Goal: Task Accomplishment & Management: Use online tool/utility

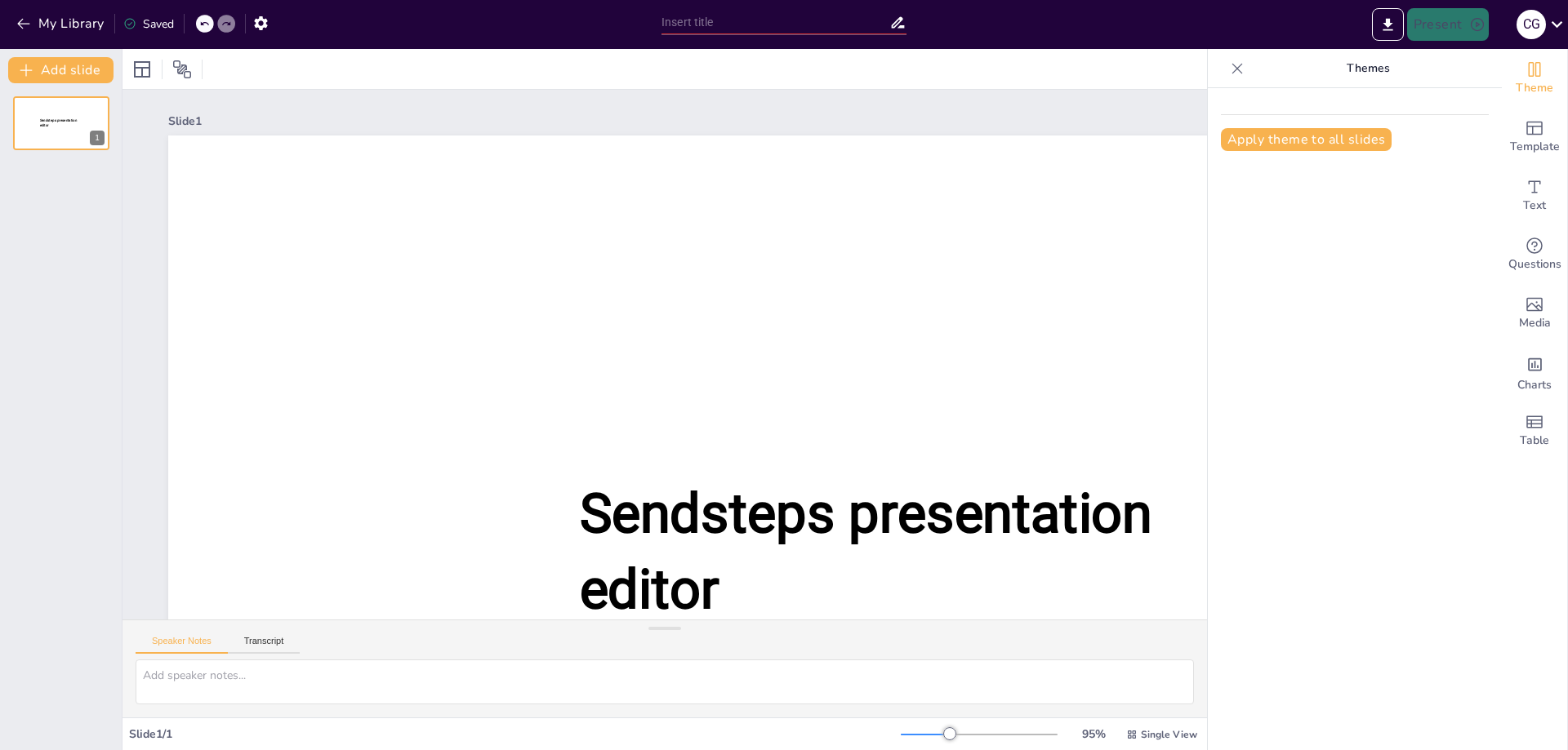
type input "New Sendsteps"
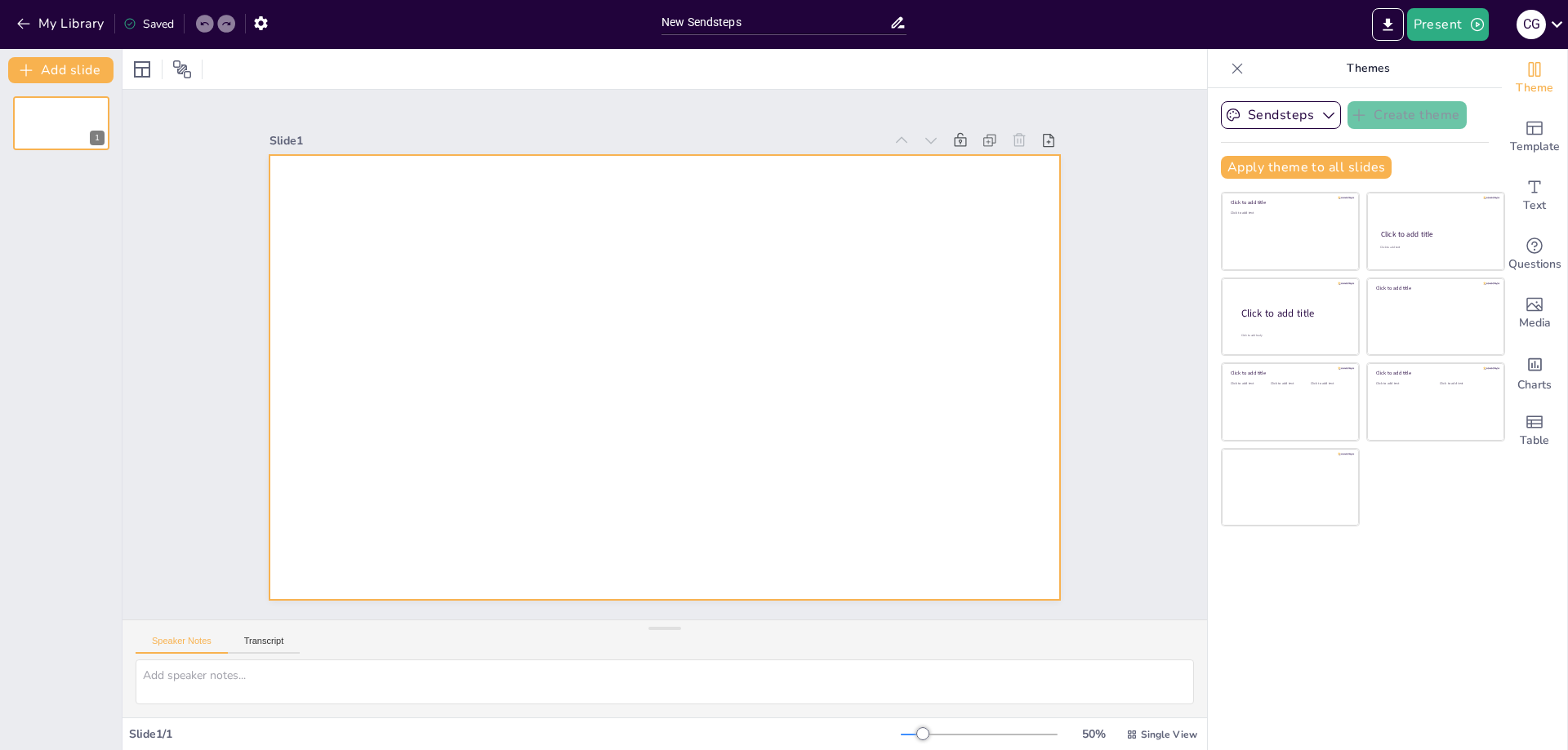
click at [608, 254] on div at bounding box center [665, 377] width 791 height 445
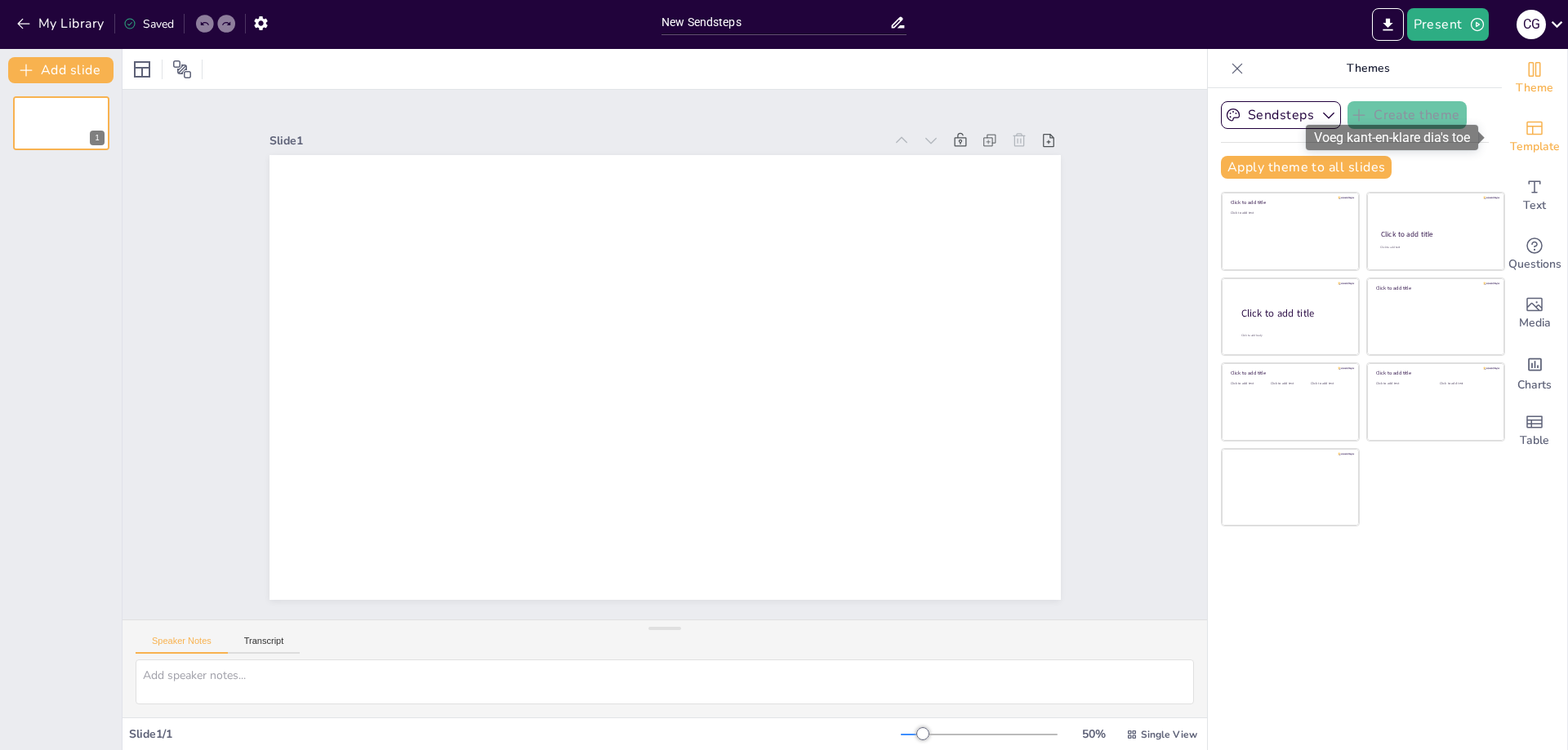
click at [1519, 138] on span "Template" at bounding box center [1534, 147] width 50 height 18
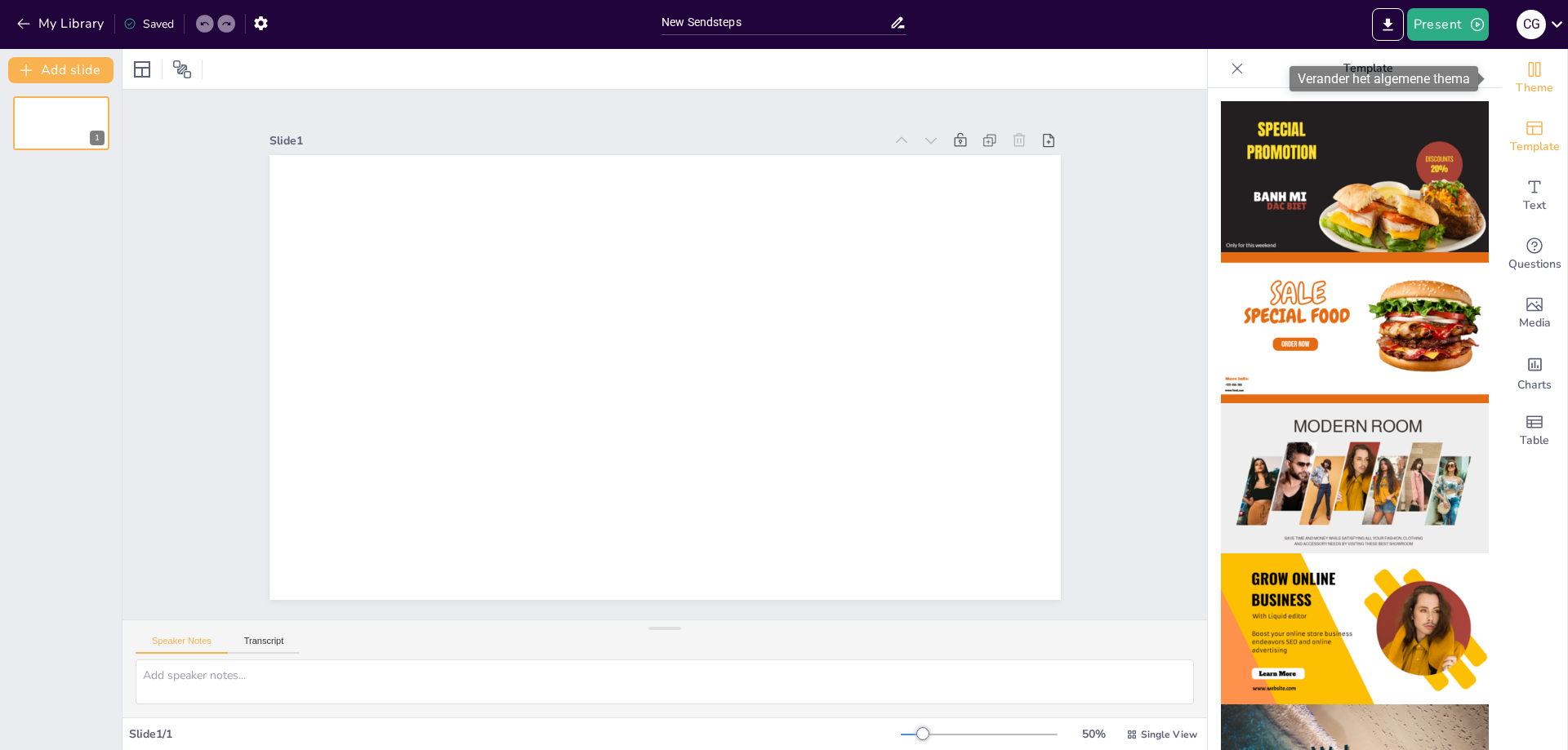
click at [1529, 70] on icon "Change the overall theme" at bounding box center [1535, 69] width 12 height 15
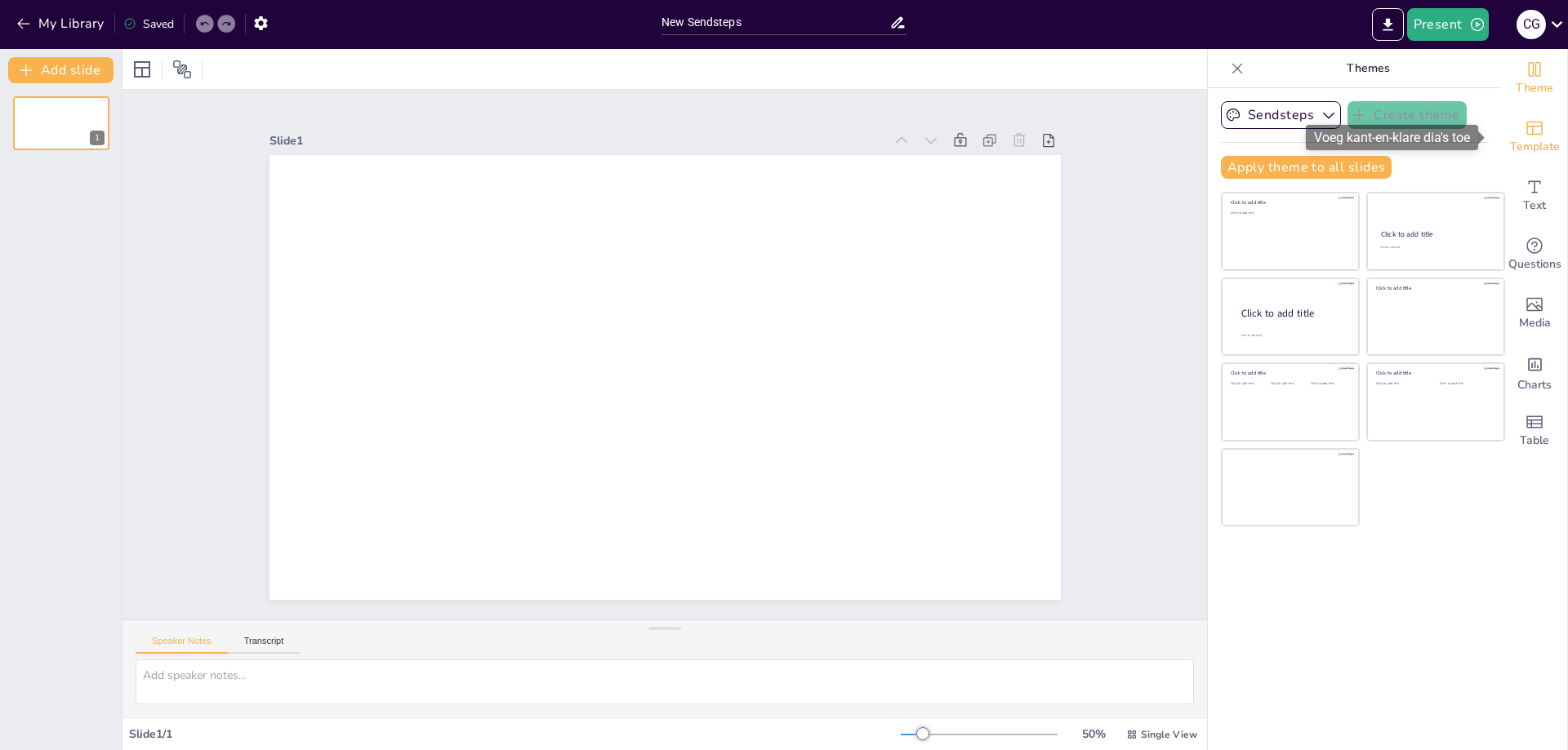
click at [1524, 130] on icon "Add ready made slides" at bounding box center [1534, 128] width 20 height 20
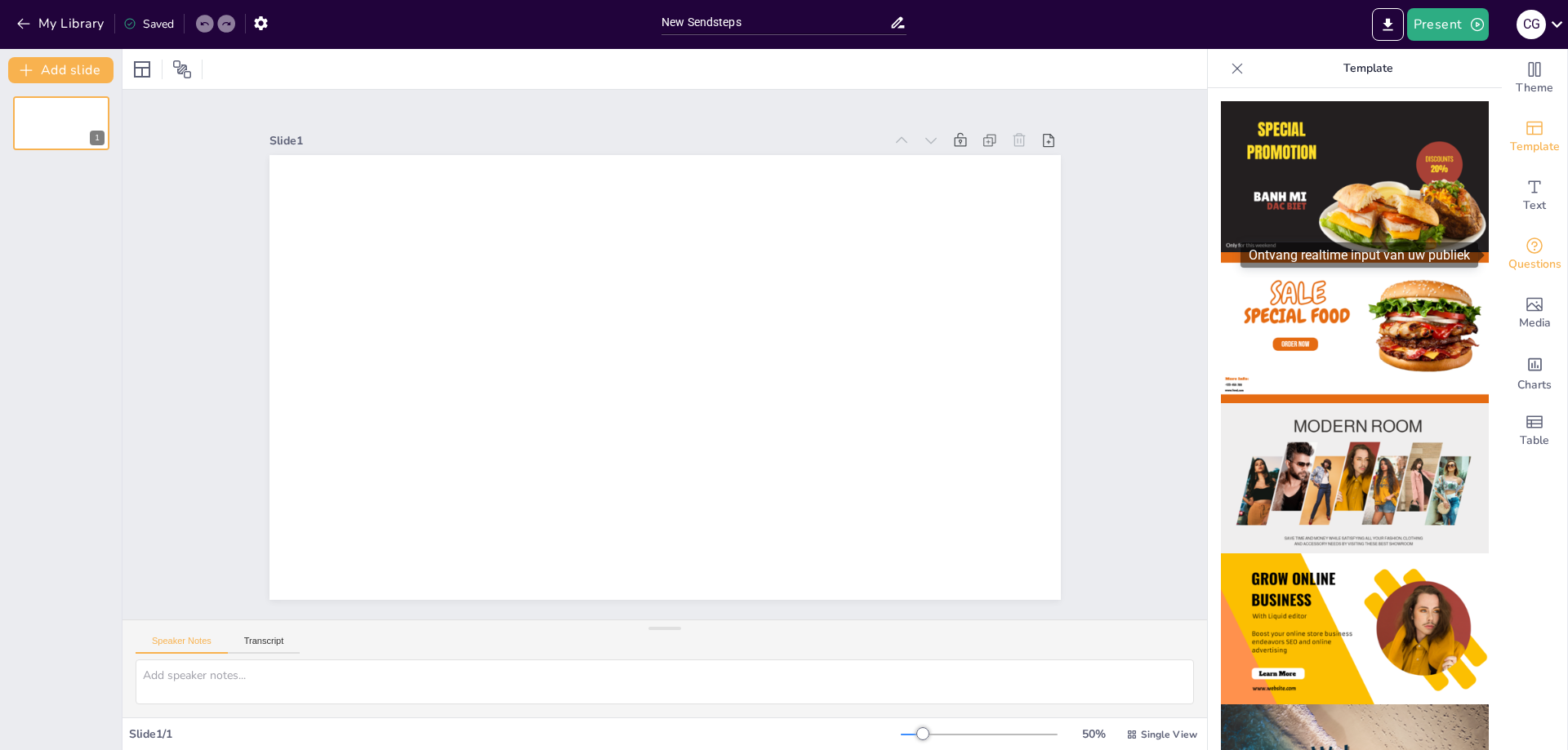
click at [1524, 244] on icon "Get real-time input from your audience" at bounding box center [1534, 245] width 20 height 20
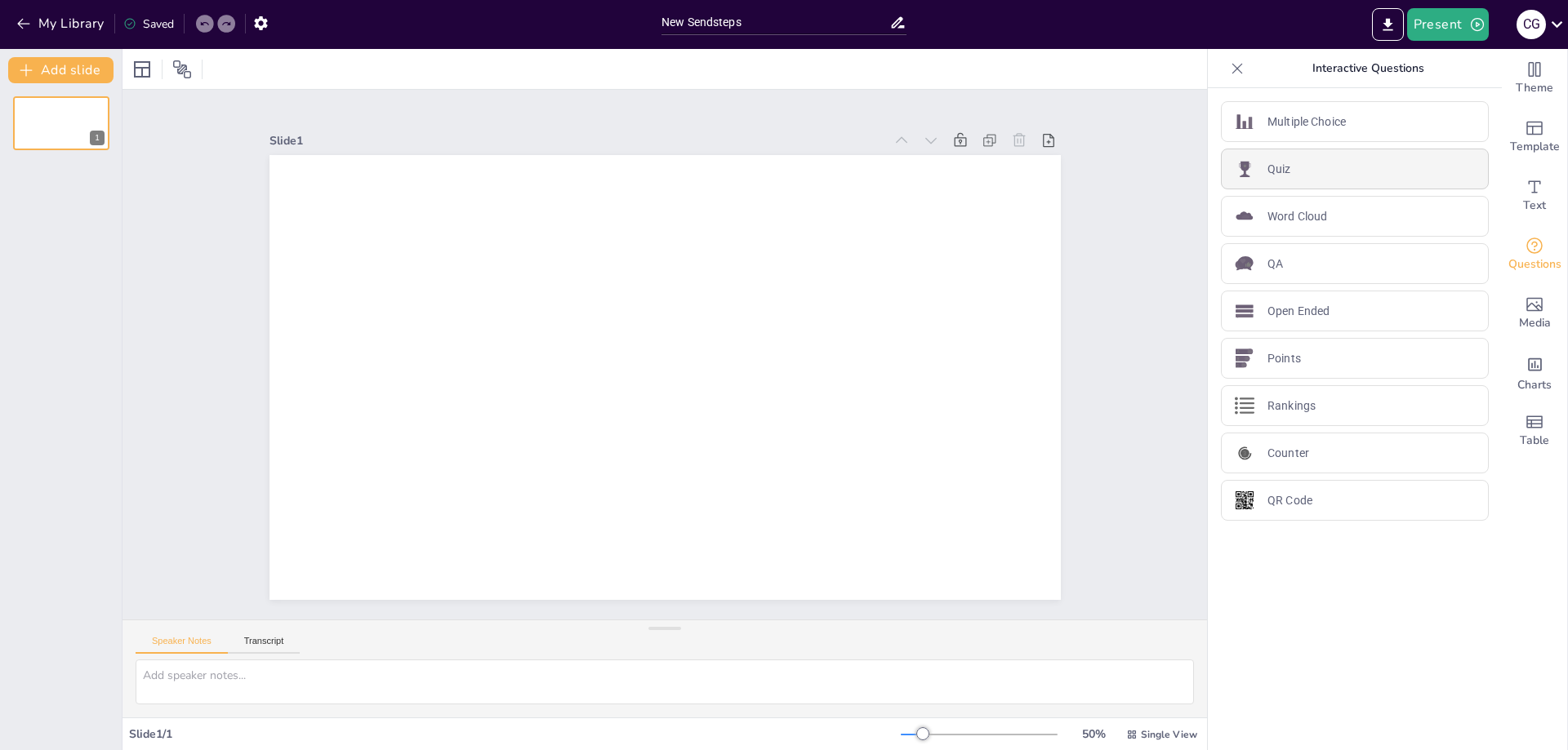
click at [1268, 167] on p "Quiz" at bounding box center [1279, 170] width 24 height 17
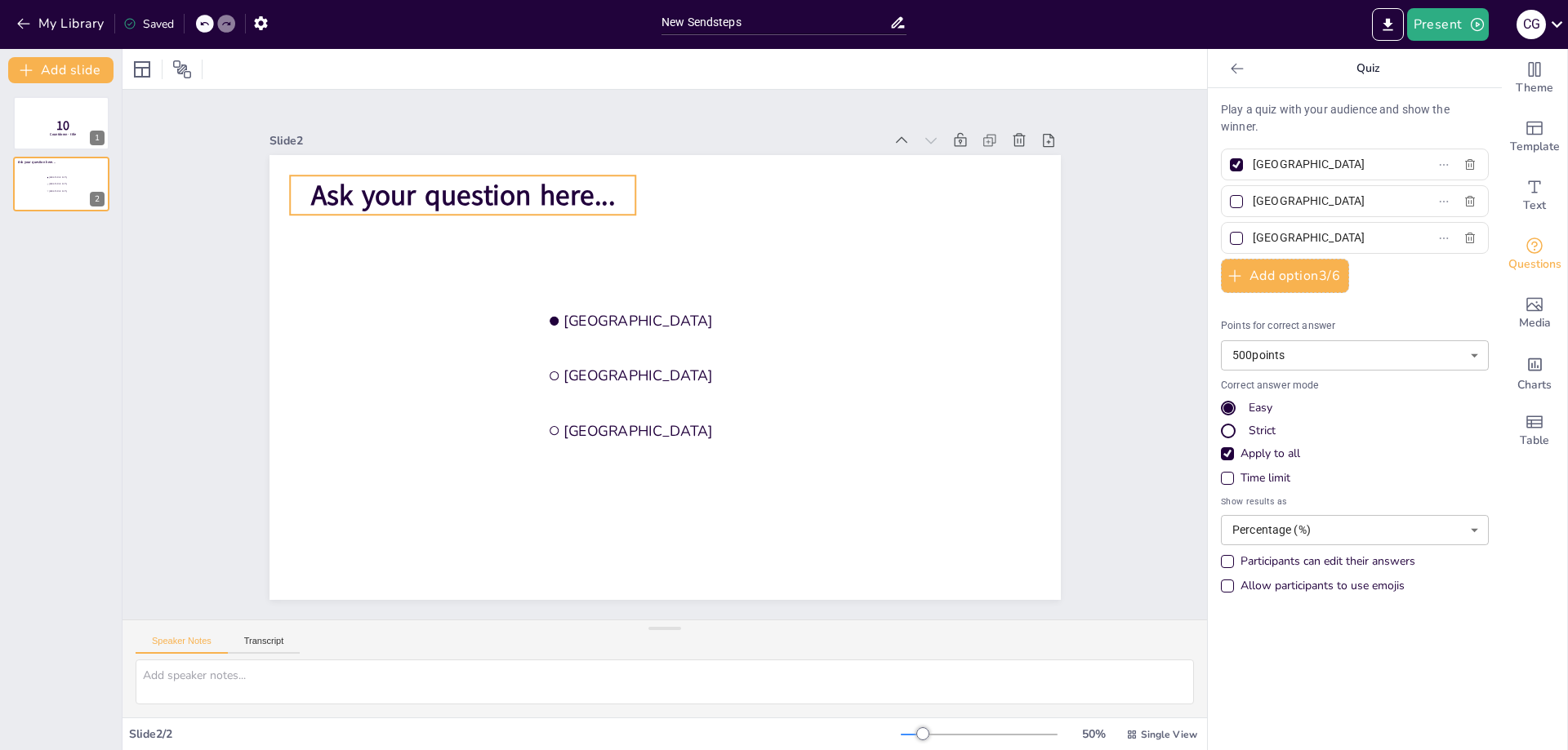
click at [372, 189] on span "Ask your question here..." at bounding box center [462, 196] width 305 height 38
click at [538, 182] on span "Ask your question here..." at bounding box center [462, 196] width 305 height 38
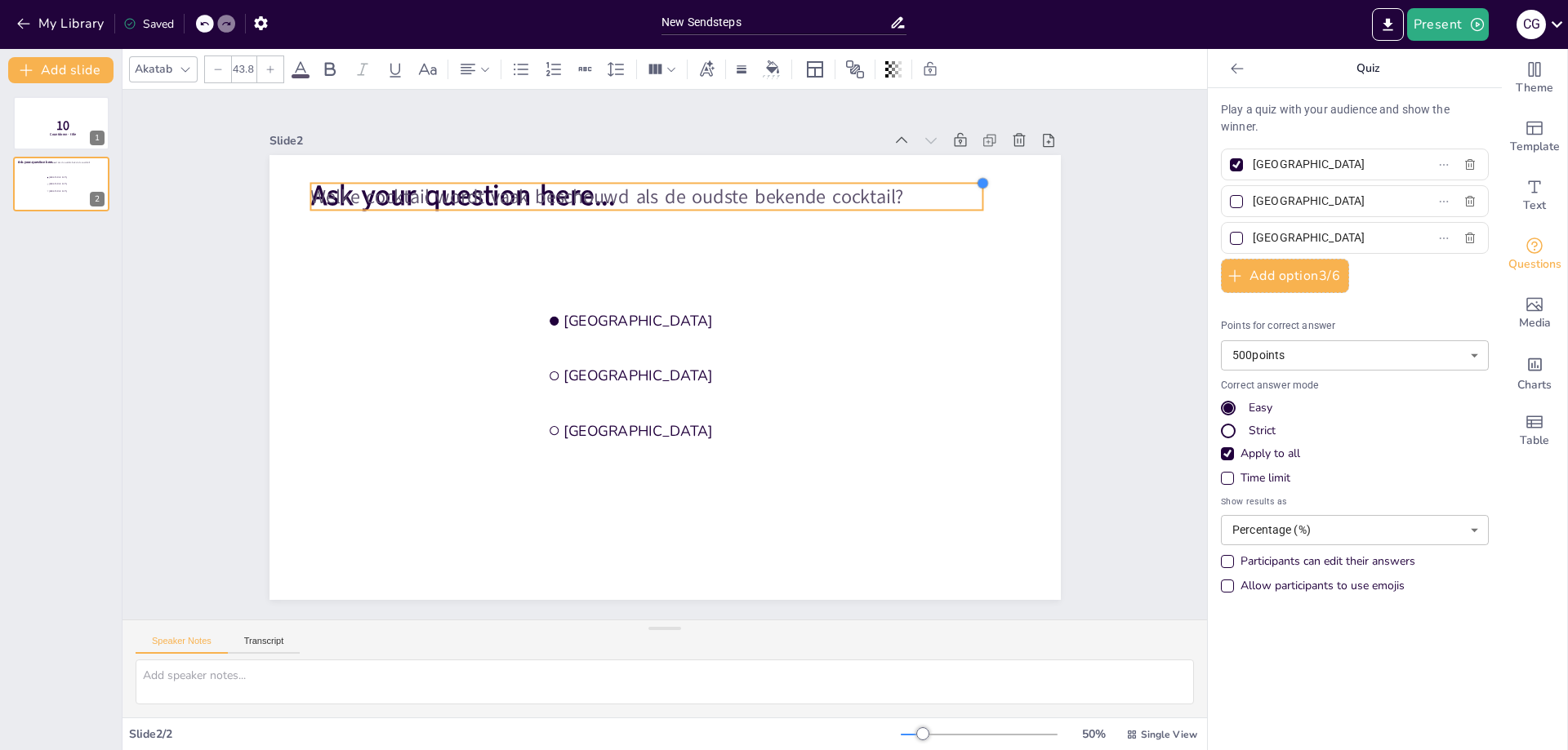
type input "46.6"
click at [652, 179] on div "Ask your question here... [GEOGRAPHIC_DATA] [GEOGRAPHIC_DATA] The Hague Welke c…" at bounding box center [665, 377] width 791 height 445
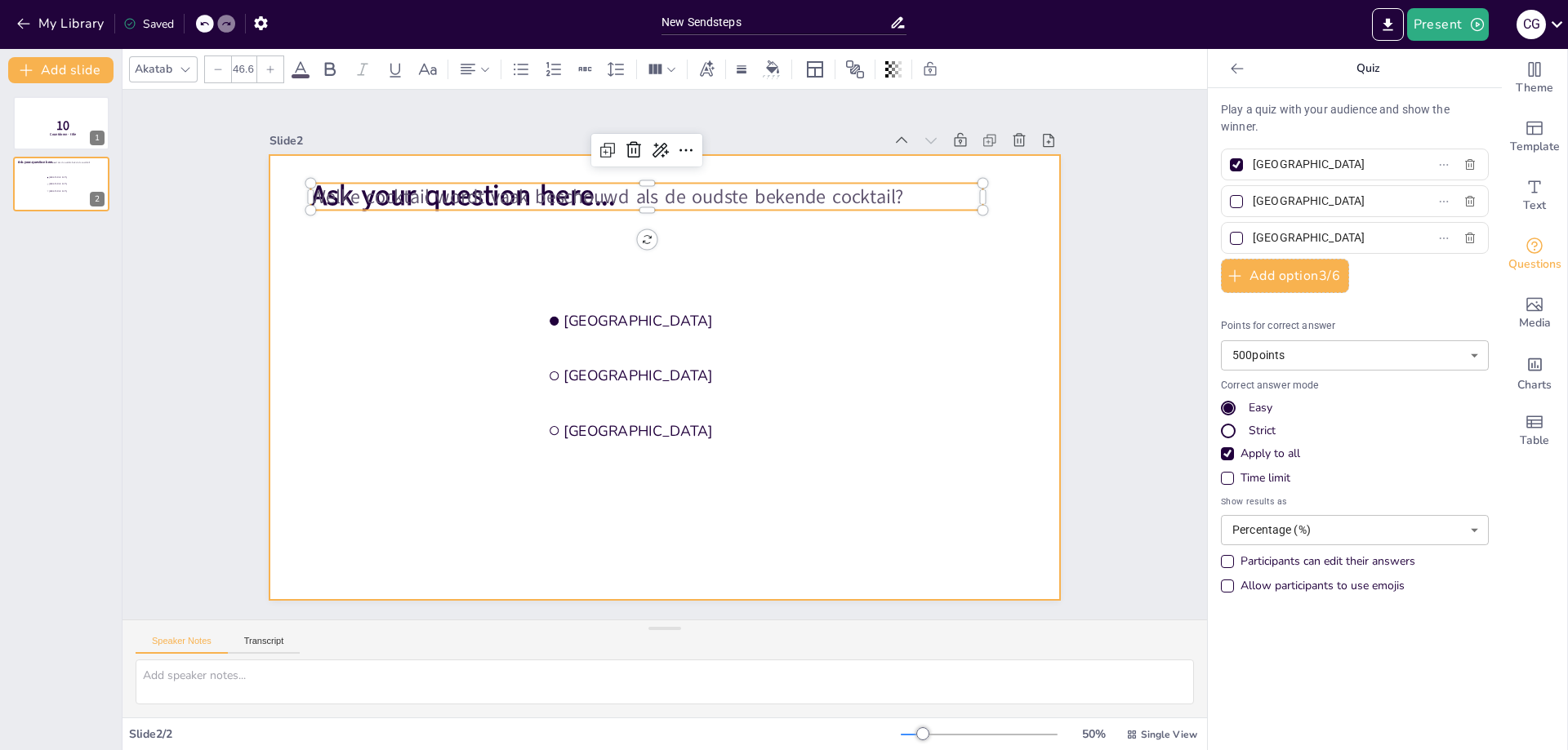
click at [655, 239] on div at bounding box center [665, 377] width 791 height 445
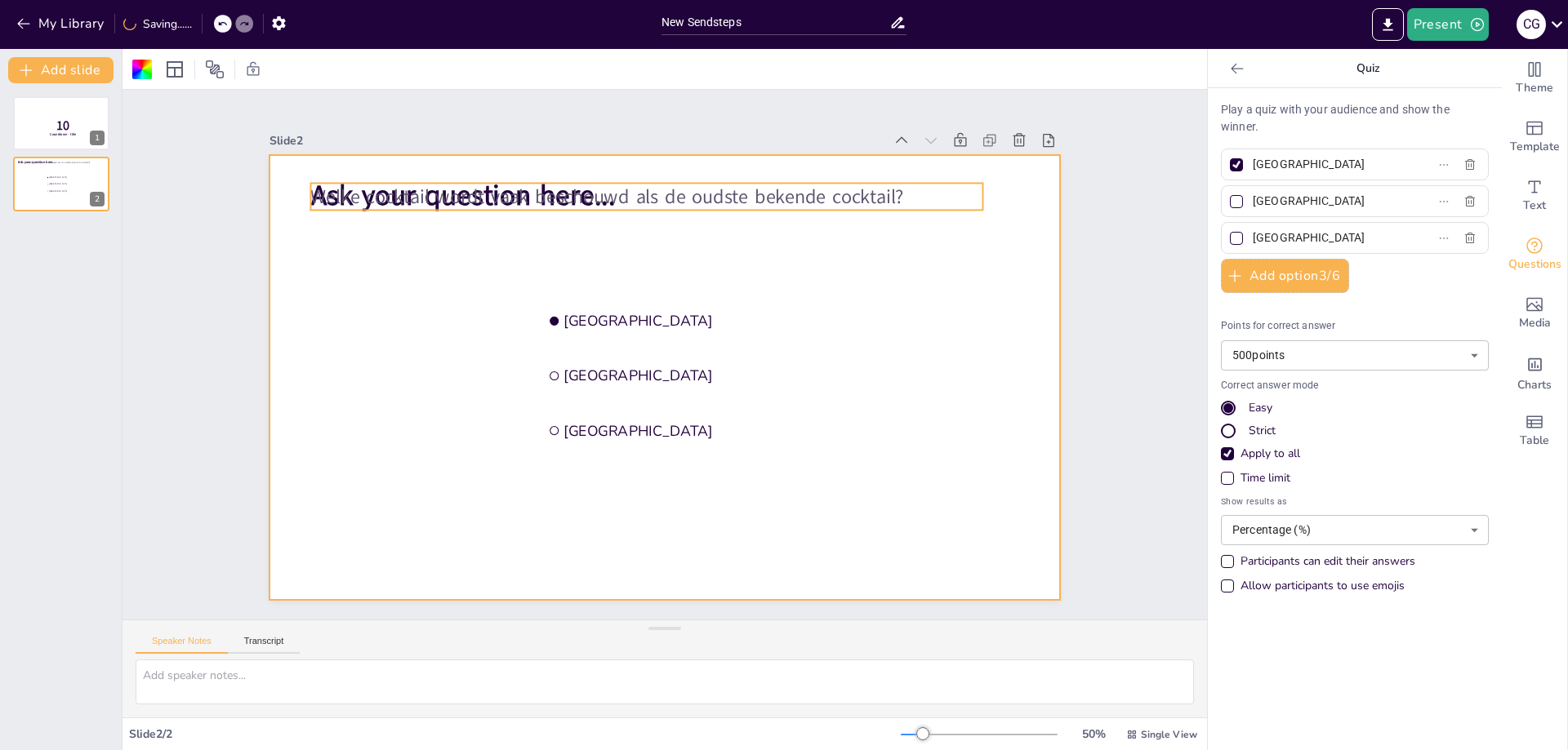
click at [464, 190] on span "Welke cocktail wordt vaak beschouwd als de oudste bekende cocktail?" at bounding box center [606, 196] width 593 height 26
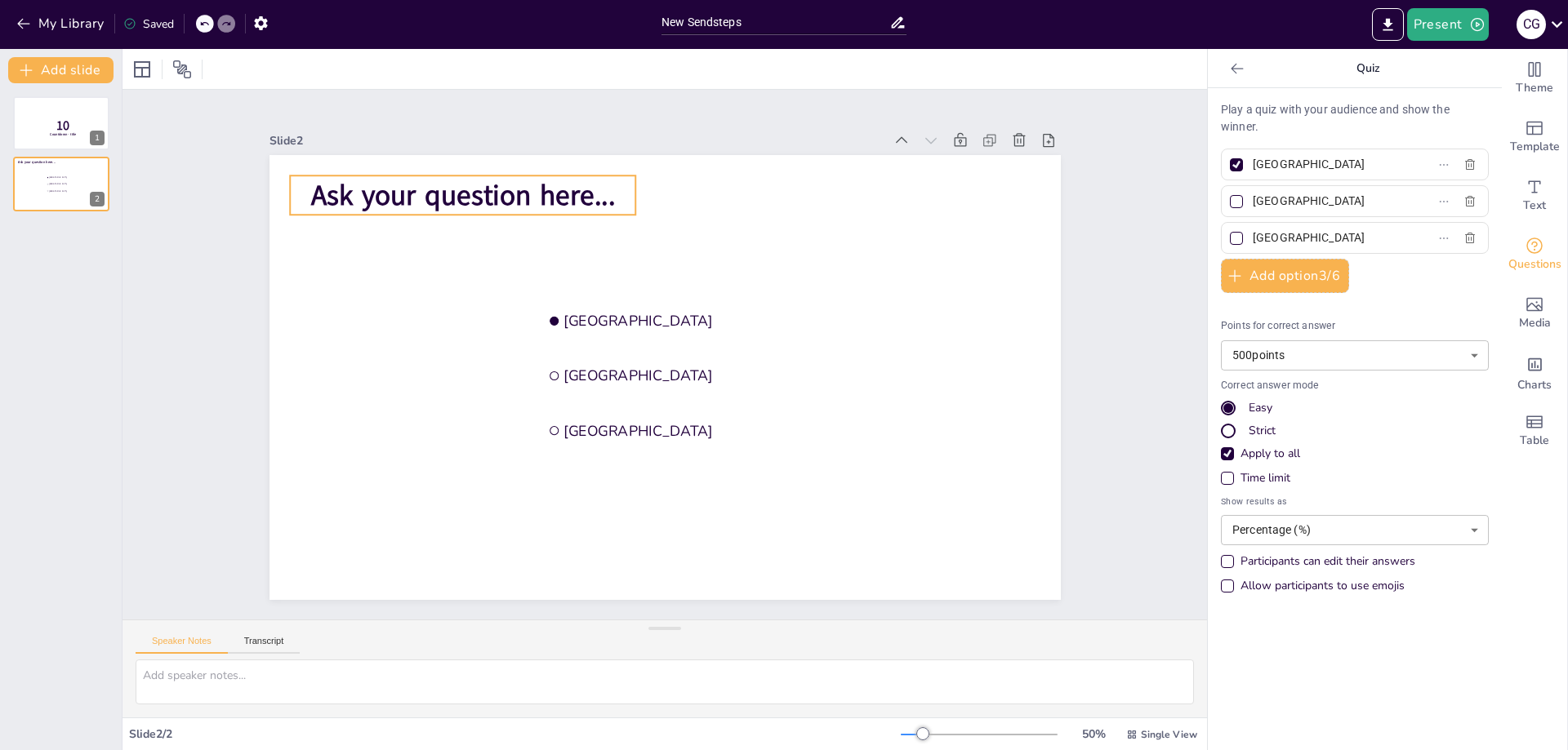
click at [559, 187] on span "Ask your question here..." at bounding box center [462, 196] width 305 height 38
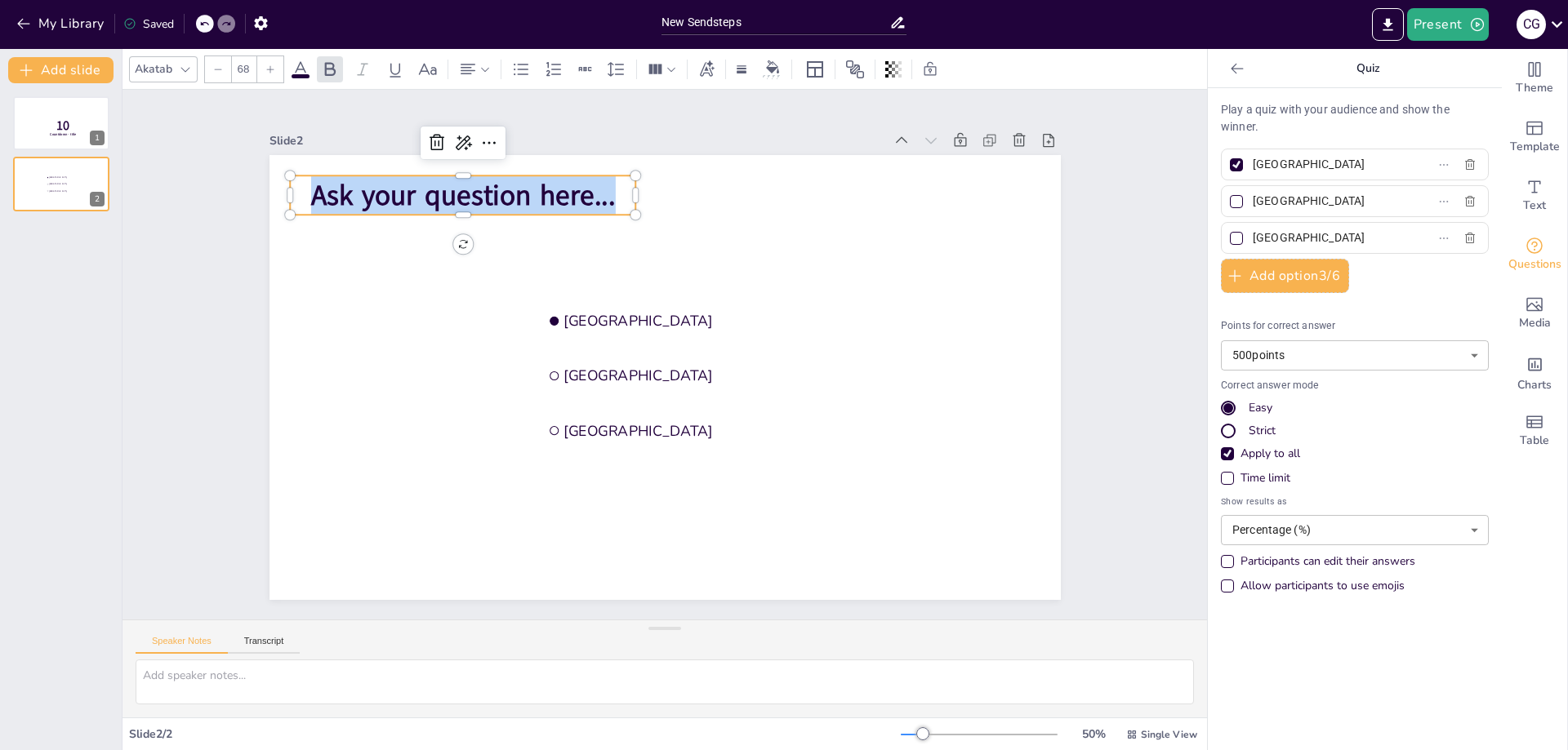
drag, startPoint x: 610, startPoint y: 191, endPoint x: 294, endPoint y: 191, distance: 316.0
click at [294, 191] on p "Ask your question here..." at bounding box center [463, 195] width 347 height 39
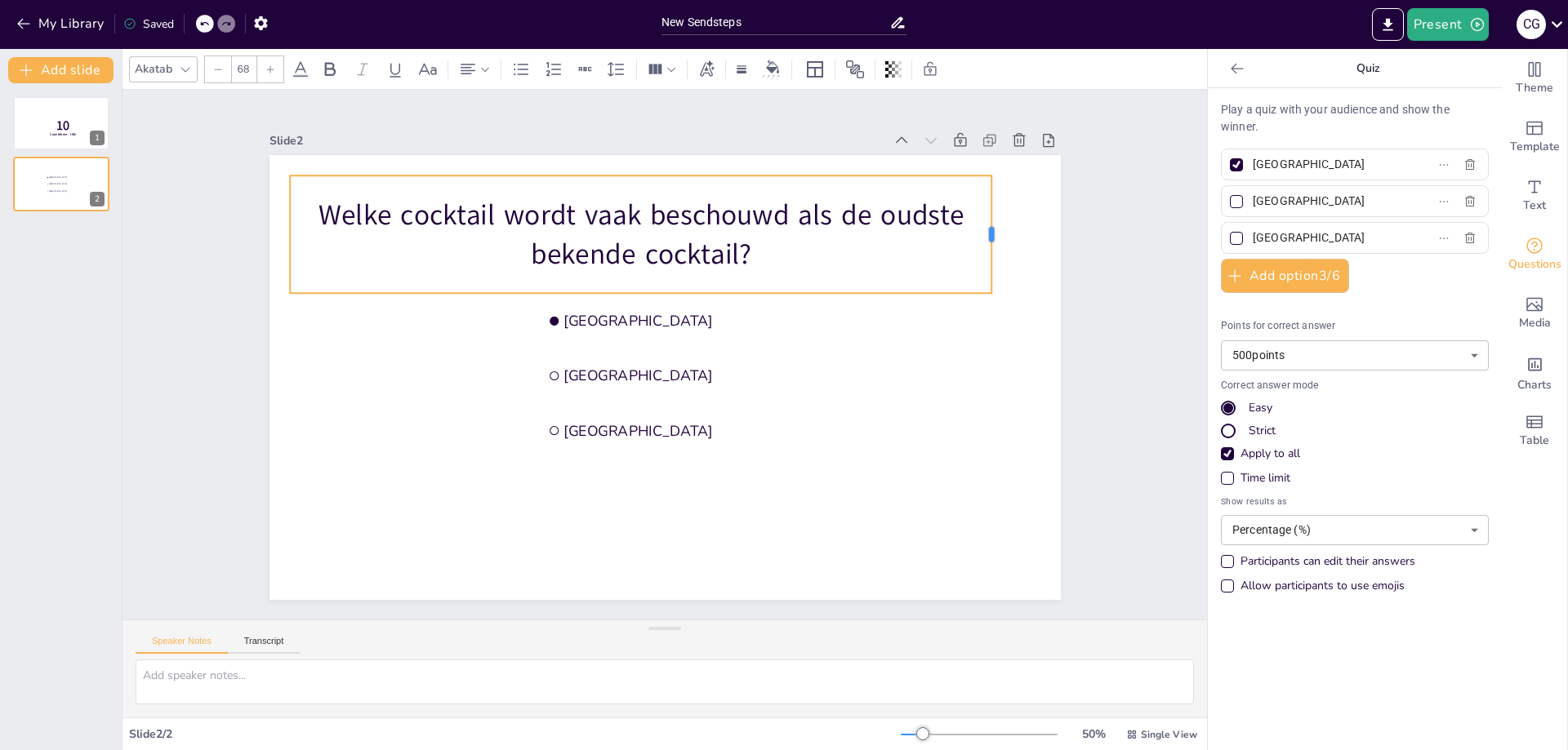
drag, startPoint x: 623, startPoint y: 230, endPoint x: 980, endPoint y: 211, distance: 357.5
click at [993, 211] on div at bounding box center [999, 234] width 13 height 117
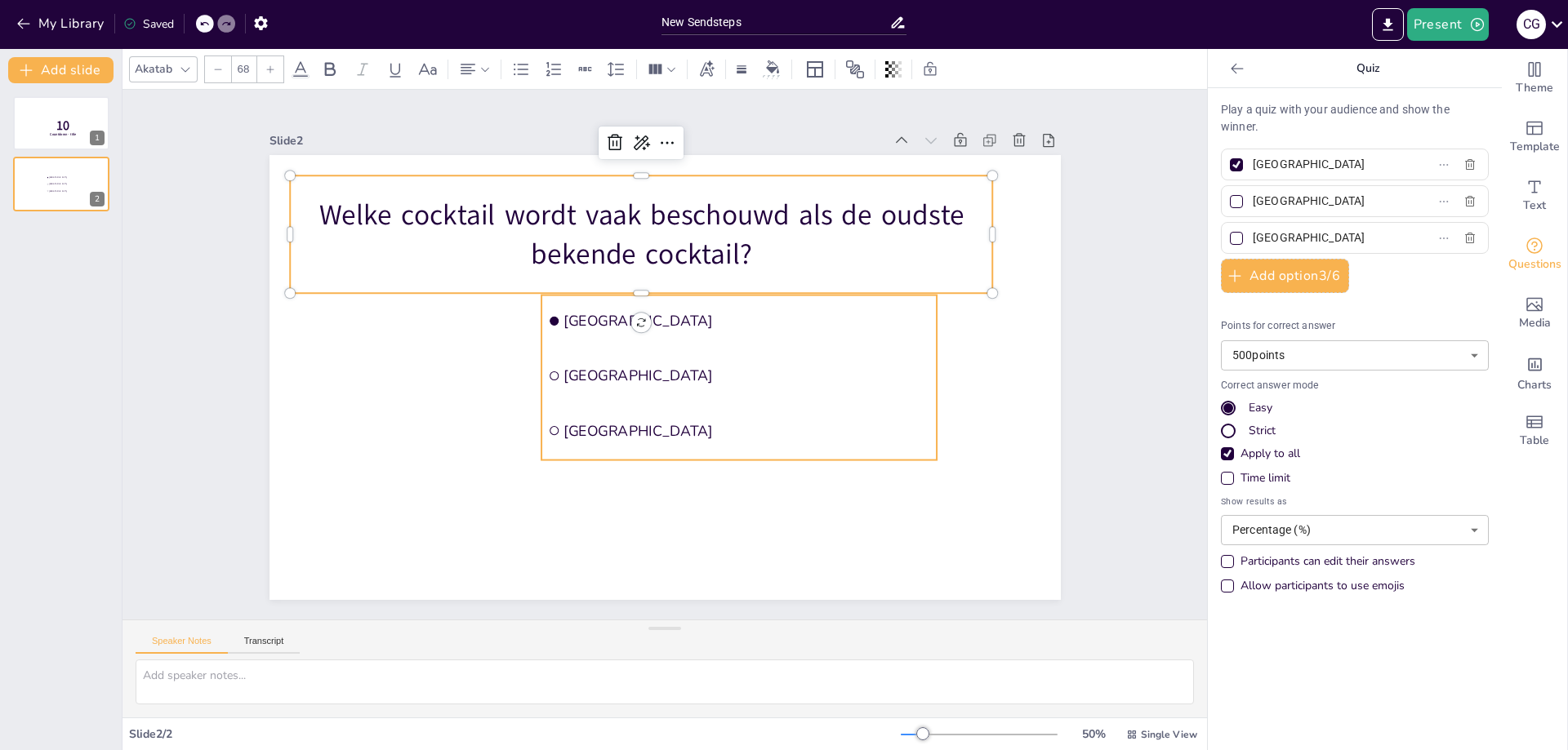
click at [580, 311] on span "[GEOGRAPHIC_DATA]" at bounding box center [746, 320] width 367 height 20
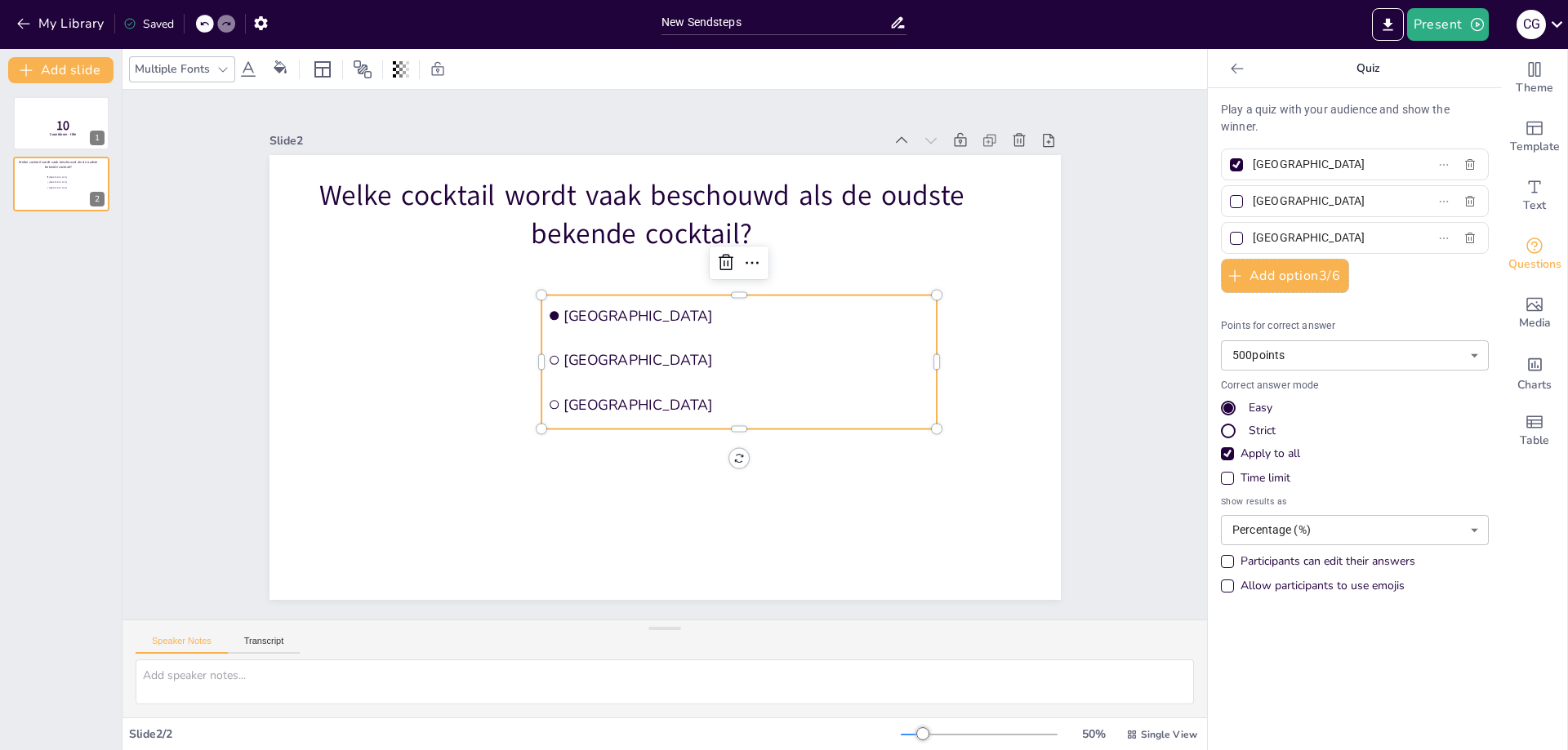
click at [640, 311] on span "[GEOGRAPHIC_DATA]" at bounding box center [746, 316] width 367 height 20
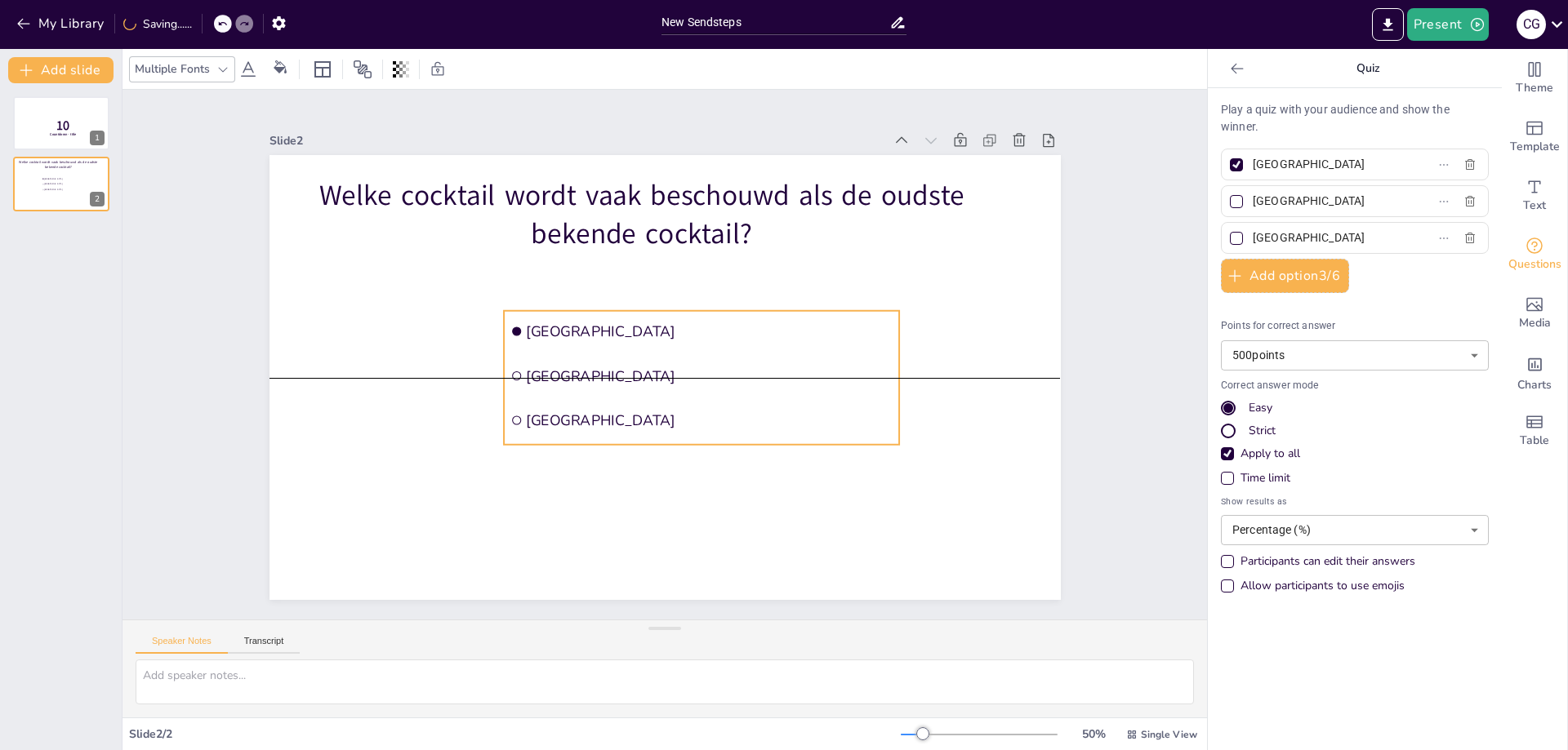
drag, startPoint x: 636, startPoint y: 310, endPoint x: 599, endPoint y: 323, distance: 39.2
click at [599, 323] on span "[GEOGRAPHIC_DATA]" at bounding box center [709, 331] width 367 height 20
drag, startPoint x: 1315, startPoint y: 160, endPoint x: 1243, endPoint y: 164, distance: 72.1
click at [1253, 164] on input "[GEOGRAPHIC_DATA]" at bounding box center [1329, 164] width 151 height 23
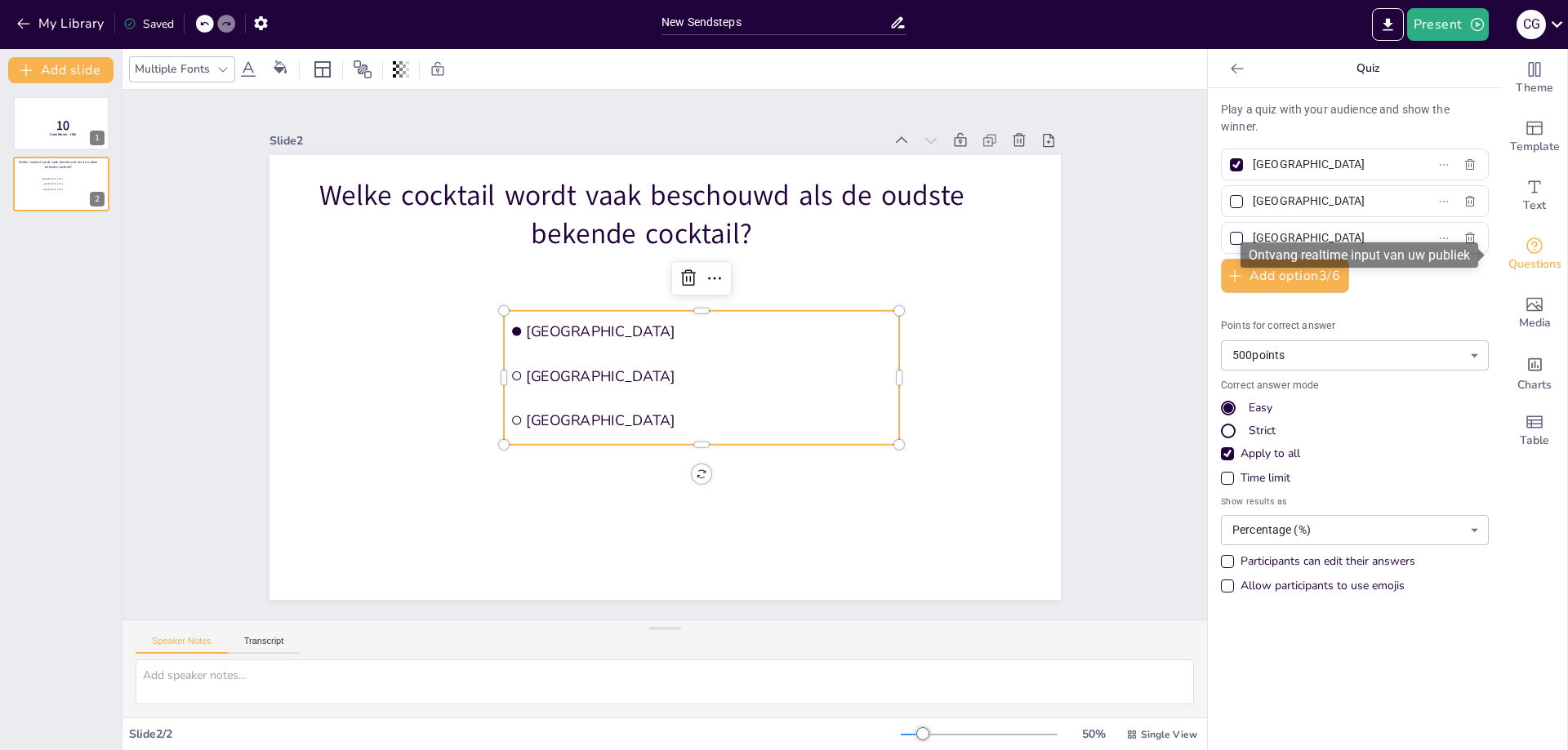
click at [1526, 250] on icon "Get real-time input from your audience" at bounding box center [1534, 245] width 17 height 17
click at [1269, 276] on button "Add option 3 / 6" at bounding box center [1284, 275] width 128 height 34
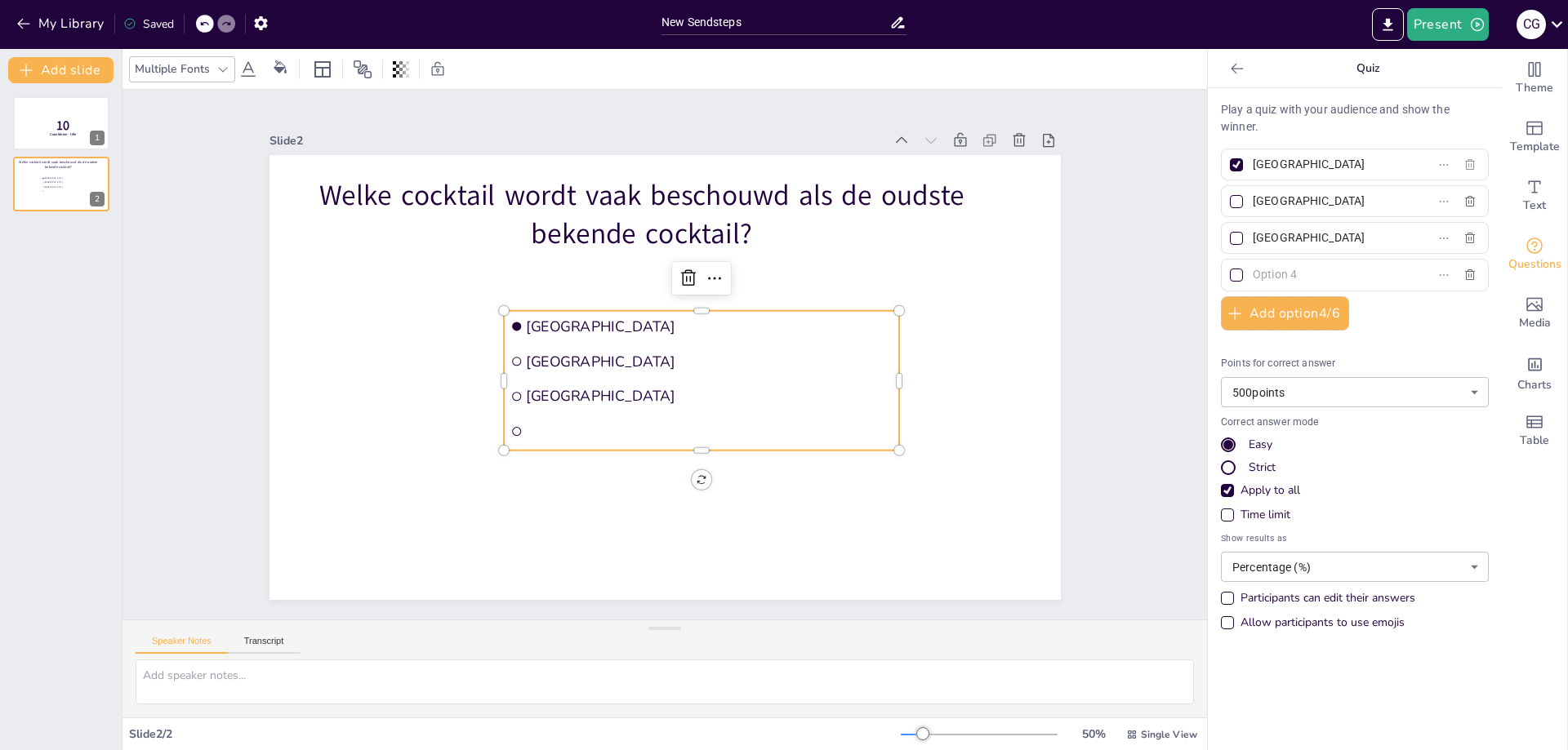
click at [1464, 166] on icon "button" at bounding box center [1470, 164] width 13 height 13
checkbox input "false"
type input "[GEOGRAPHIC_DATA]"
checkbox input "false"
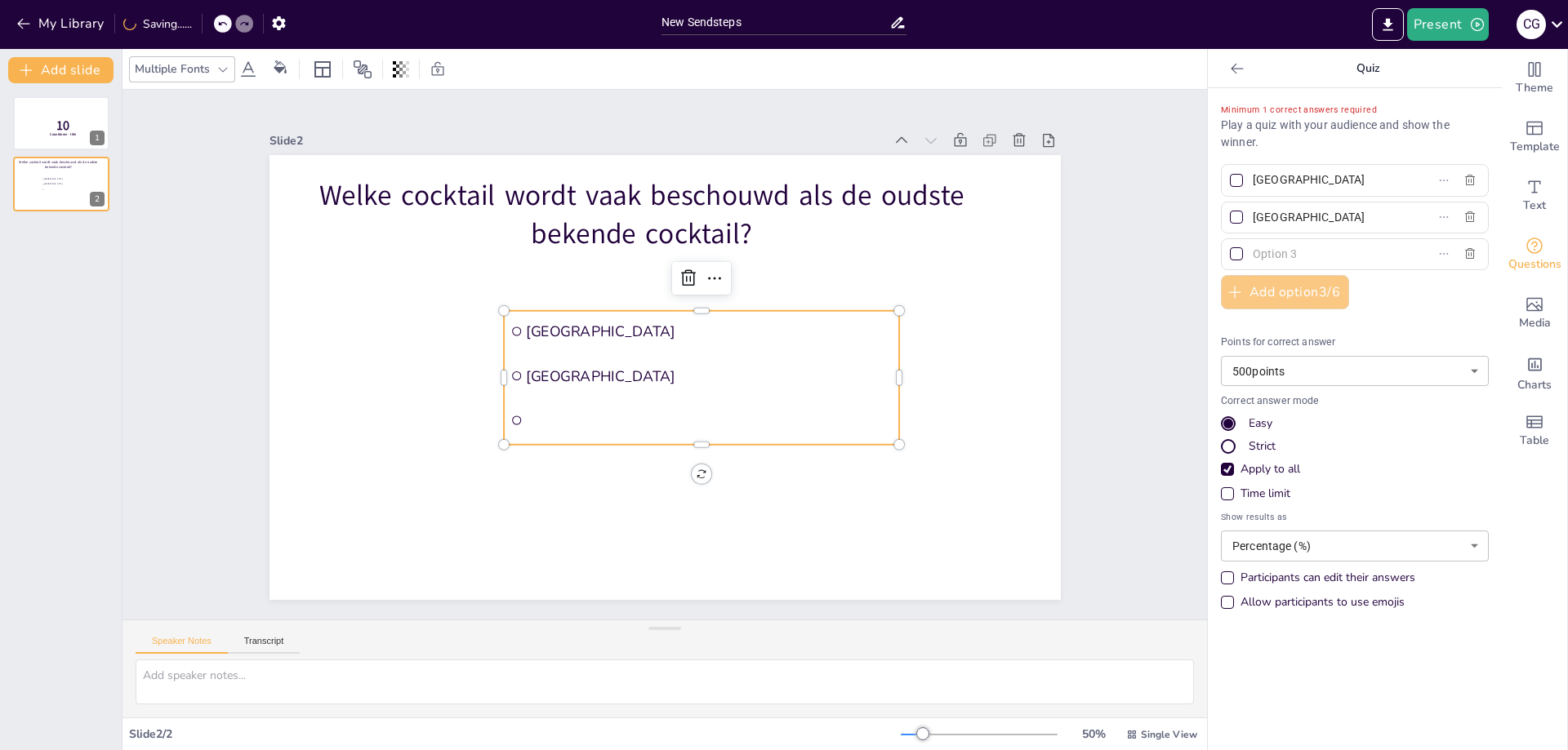
click at [1247, 287] on button "Add option 3 / 6" at bounding box center [1284, 291] width 128 height 34
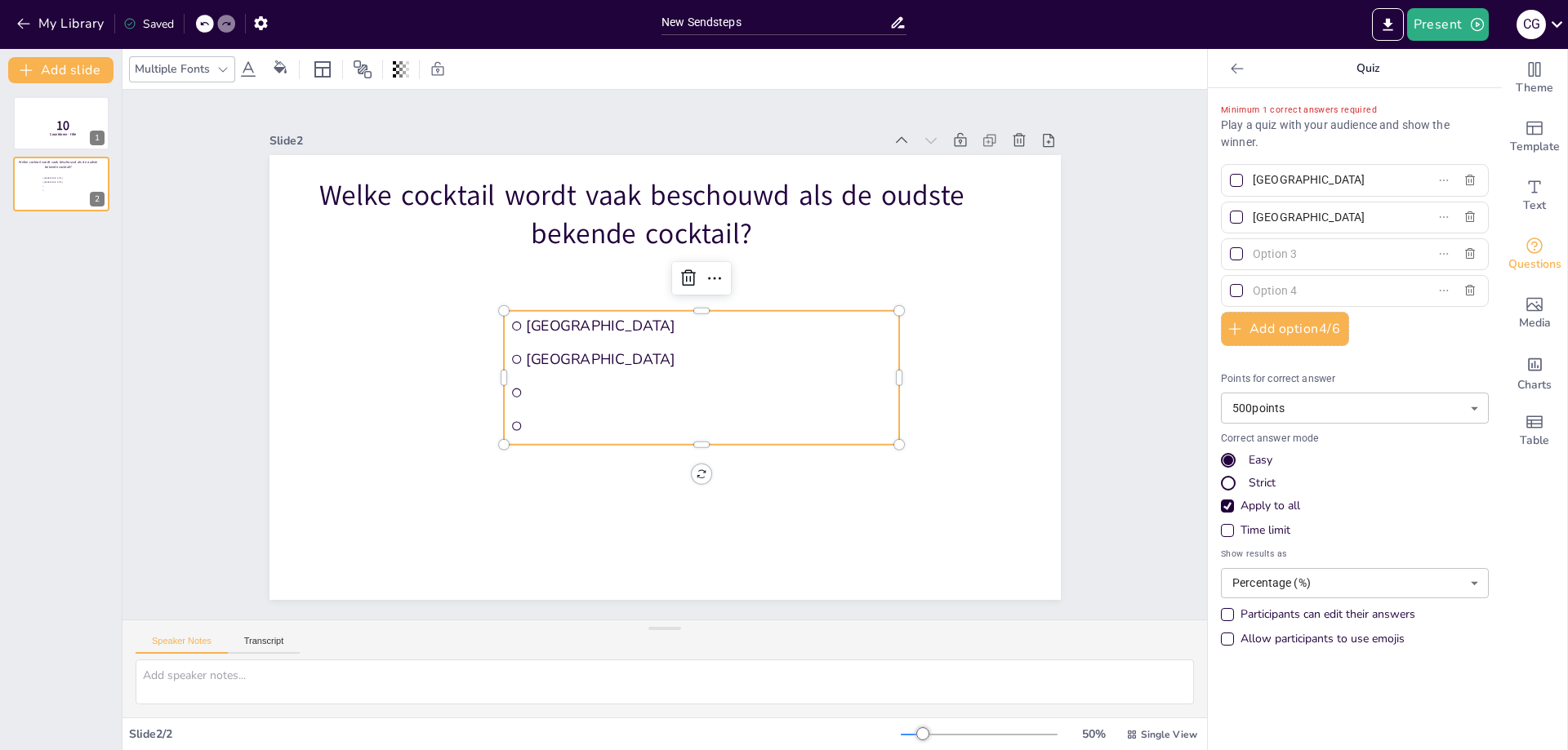
click at [594, 325] on span "[GEOGRAPHIC_DATA]" at bounding box center [709, 325] width 367 height 20
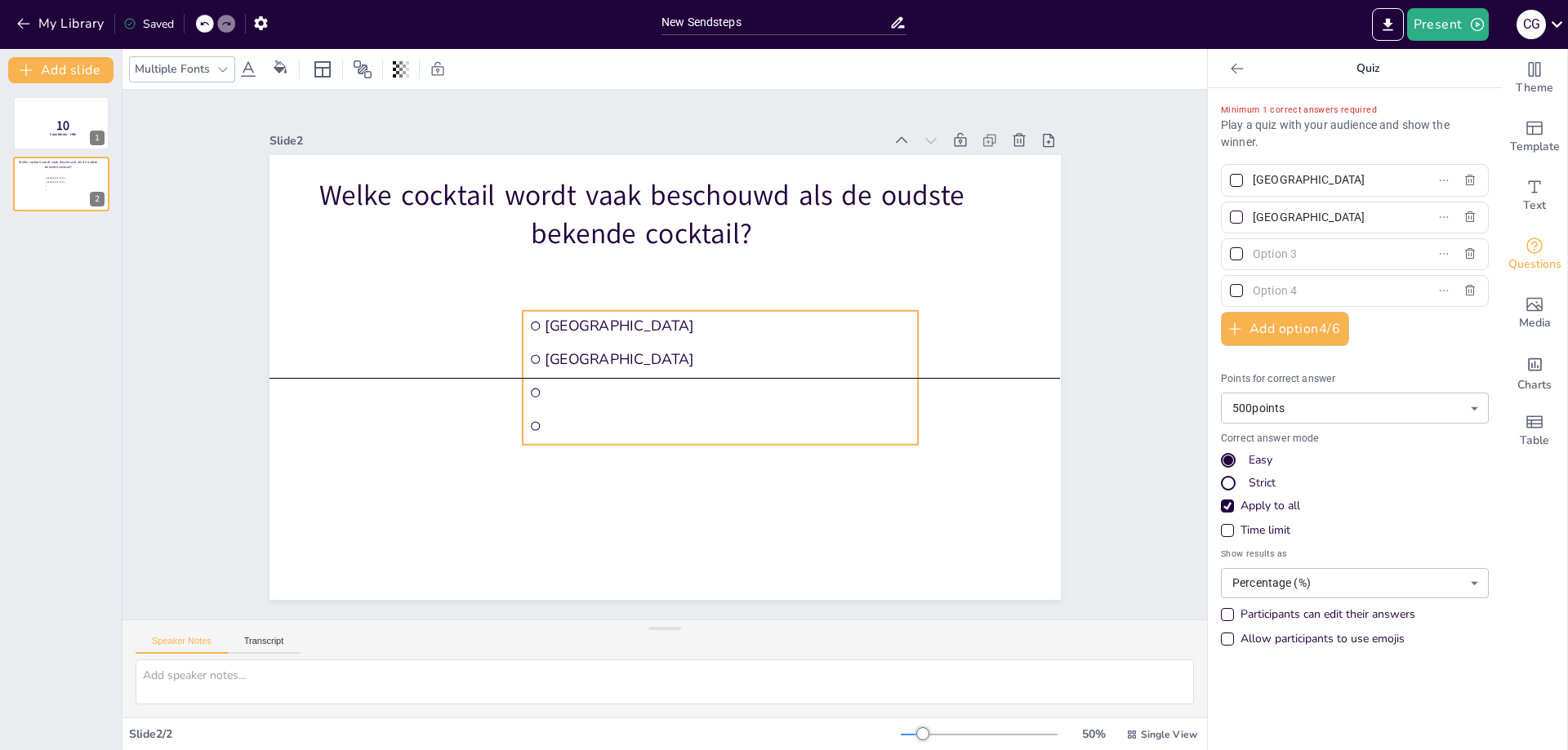
drag, startPoint x: 589, startPoint y: 320, endPoint x: 608, endPoint y: 321, distance: 19.0
click at [608, 321] on span "[GEOGRAPHIC_DATA]" at bounding box center [728, 325] width 367 height 20
click at [1306, 184] on input "[GEOGRAPHIC_DATA]" at bounding box center [1329, 179] width 151 height 23
drag, startPoint x: 1283, startPoint y: 179, endPoint x: 1242, endPoint y: 179, distance: 41.0
click at [1253, 179] on input "[GEOGRAPHIC_DATA]" at bounding box center [1329, 179] width 151 height 23
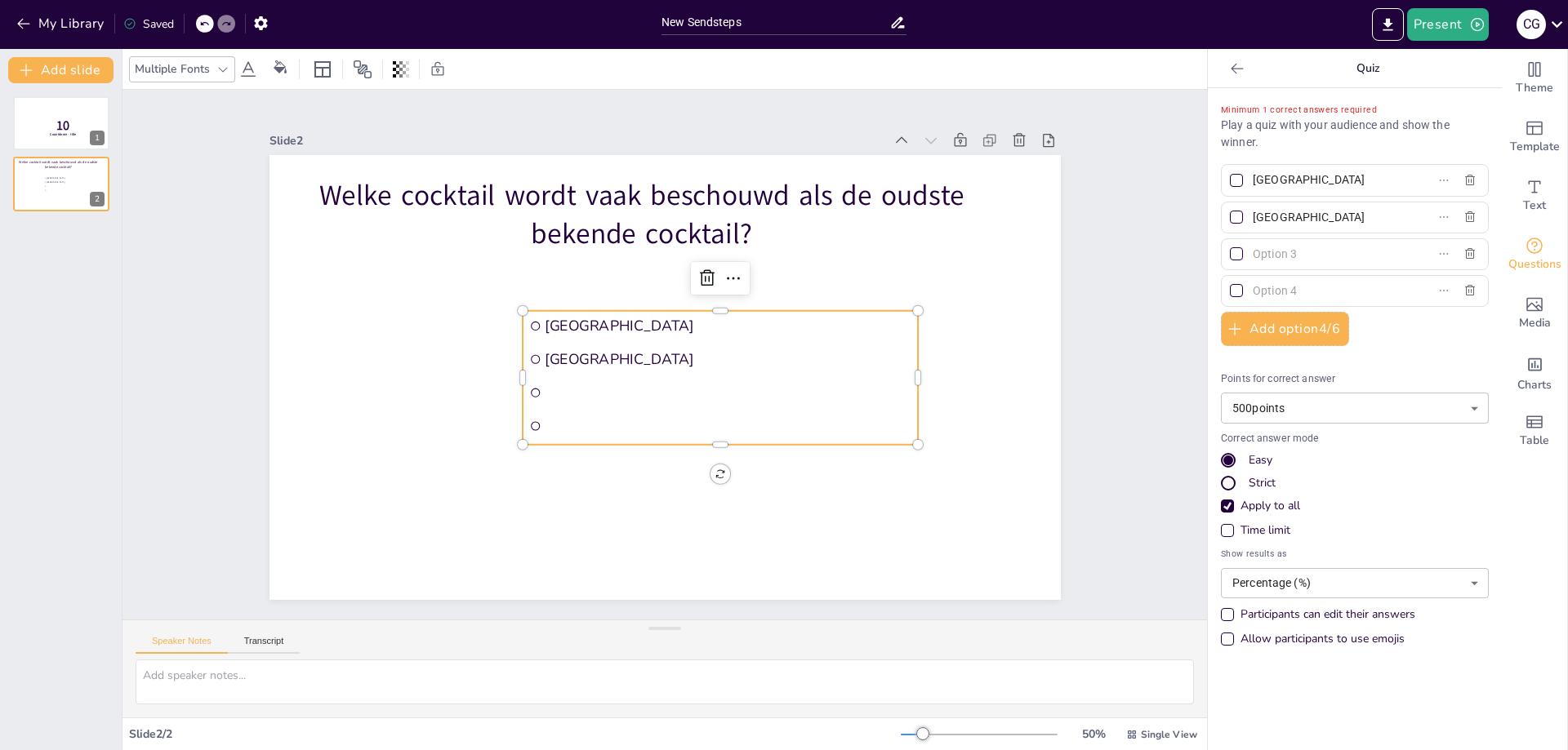
paste input "• [GEOGRAPHIC_DATA]"
click at [1259, 177] on input "• [GEOGRAPHIC_DATA]" at bounding box center [1329, 179] width 151 height 23
type input "Negroni"
drag, startPoint x: 1300, startPoint y: 213, endPoint x: 1242, endPoint y: 215, distance: 58.0
click at [1253, 215] on input "[GEOGRAPHIC_DATA]" at bounding box center [1329, 217] width 151 height 23
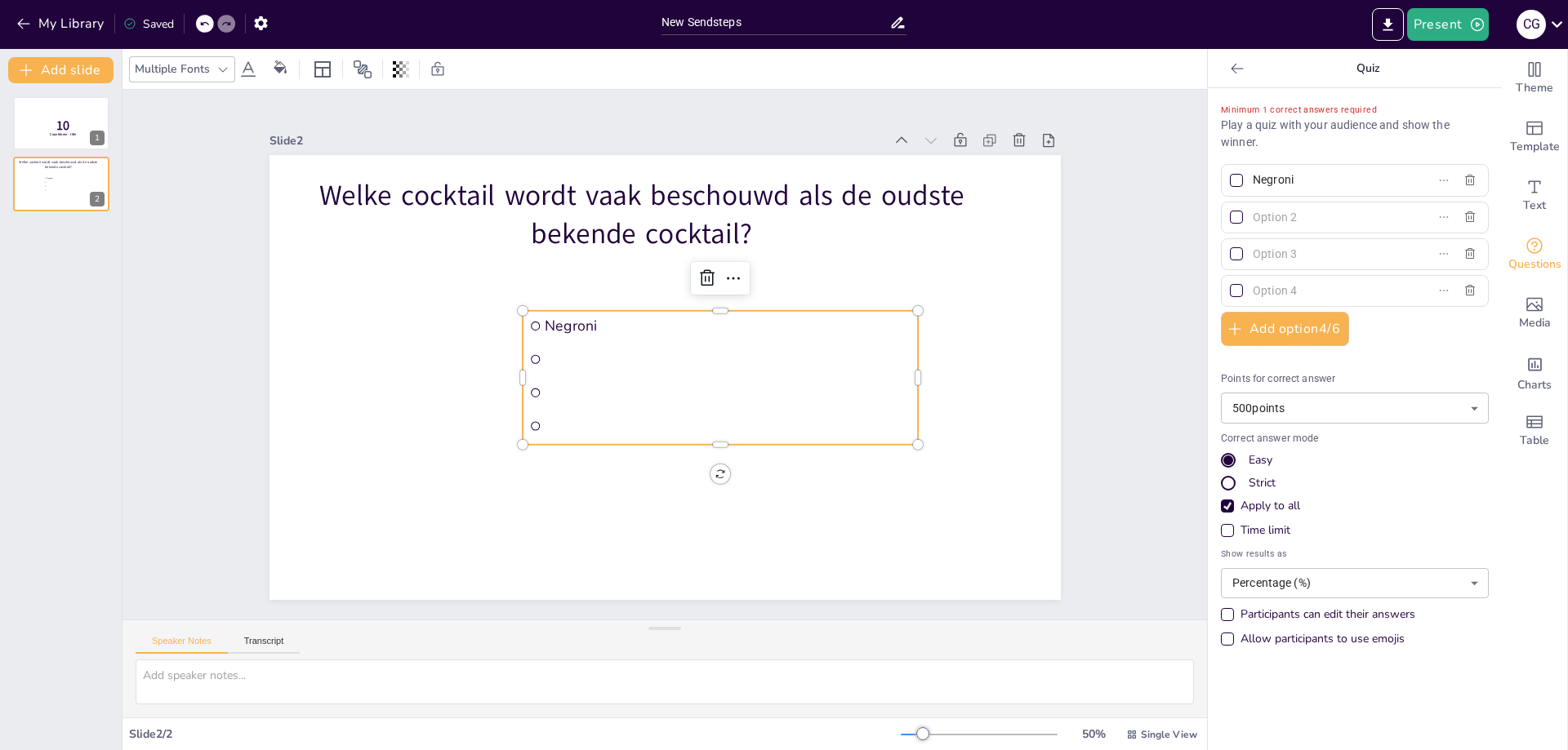
click at [1285, 224] on input "text" at bounding box center [1329, 217] width 151 height 23
paste input "• [GEOGRAPHIC_DATA]"
click at [1266, 218] on input "• [GEOGRAPHIC_DATA]" at bounding box center [1329, 217] width 151 height 23
type input "[GEOGRAPHIC_DATA]"
click at [1306, 263] on input "text" at bounding box center [1329, 254] width 151 height 23
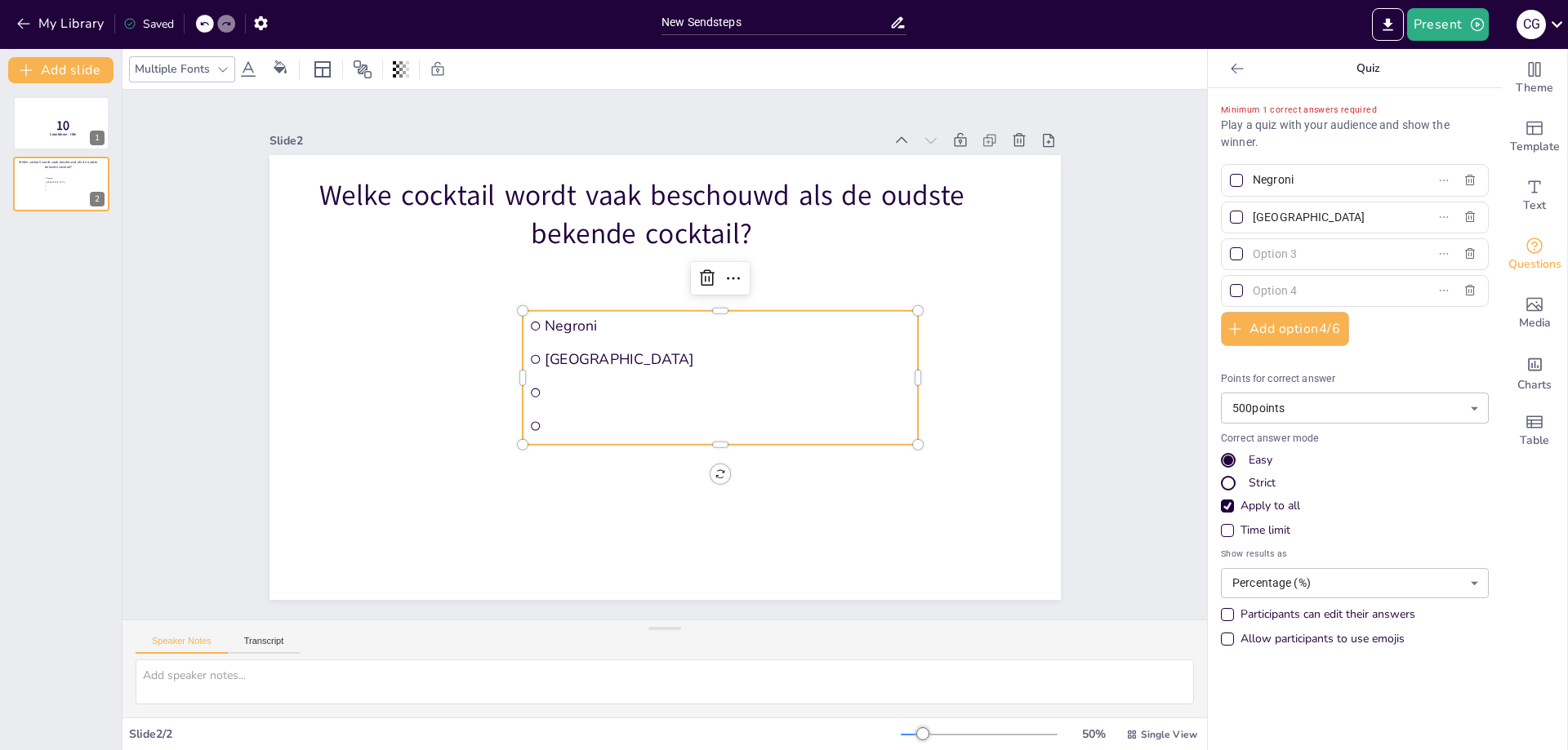
paste input "• [GEOGRAPHIC_DATA]"
click at [1263, 257] on input "• [GEOGRAPHIC_DATA]" at bounding box center [1329, 254] width 151 height 23
type input "Sazerac"
click at [1313, 287] on input "text" at bounding box center [1329, 291] width 151 height 23
paste input "• Martini"
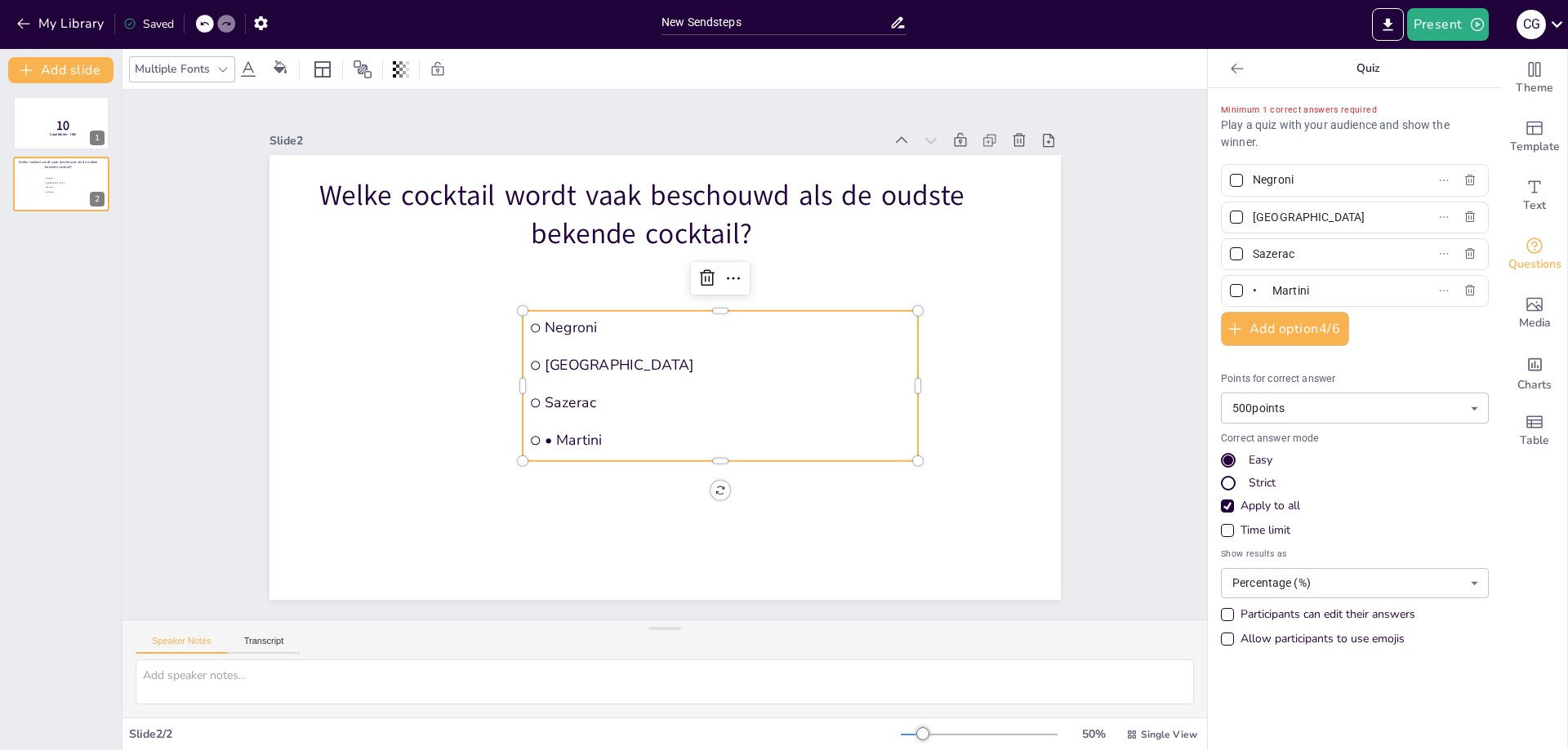
click at [1265, 288] on input "• Martini" at bounding box center [1329, 291] width 151 height 23
type input "Martini"
click at [1230, 254] on div at bounding box center [1236, 253] width 13 height 13
click at [1253, 254] on input "Sazerac" at bounding box center [1329, 254] width 151 height 23
checkbox input "true"
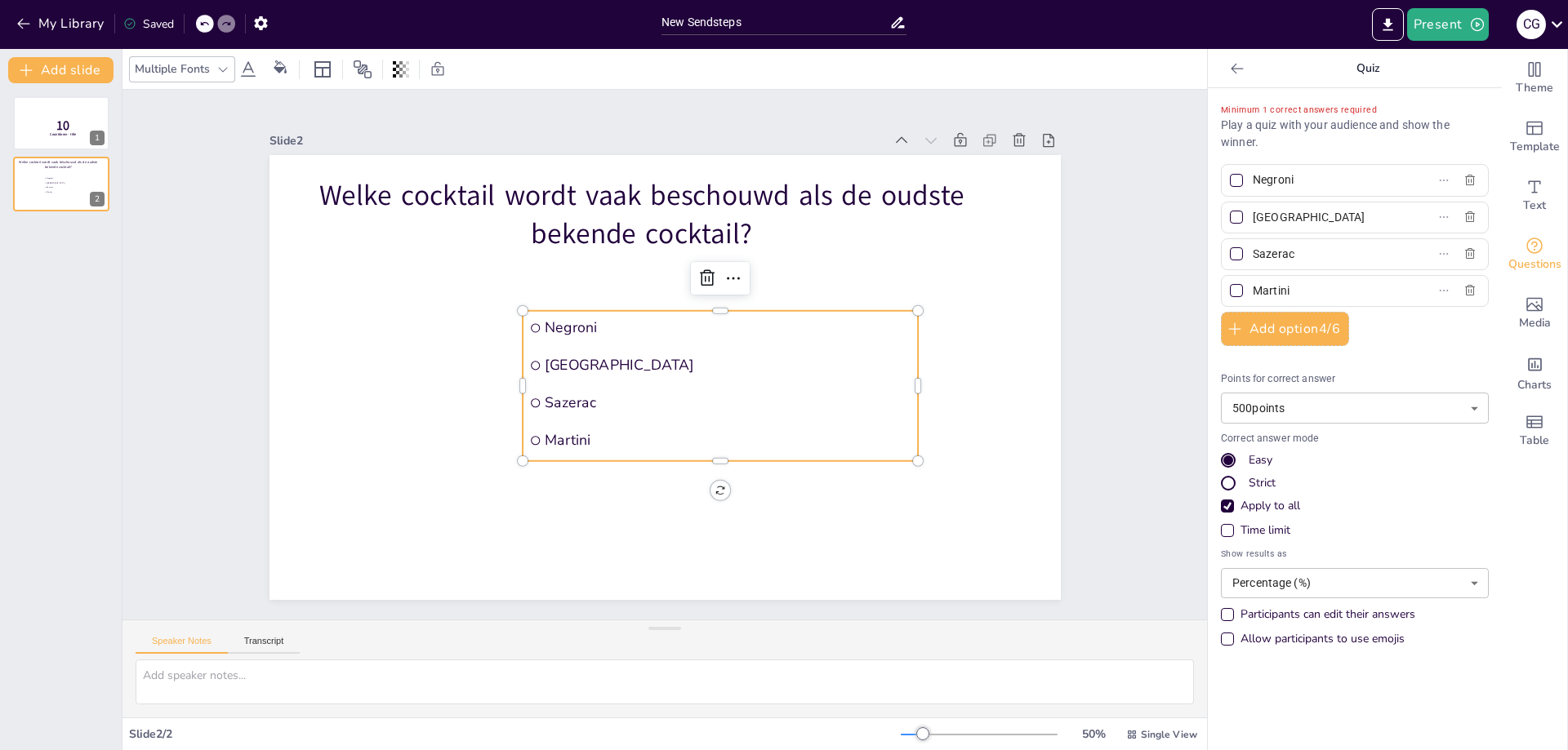
checkbox input "true"
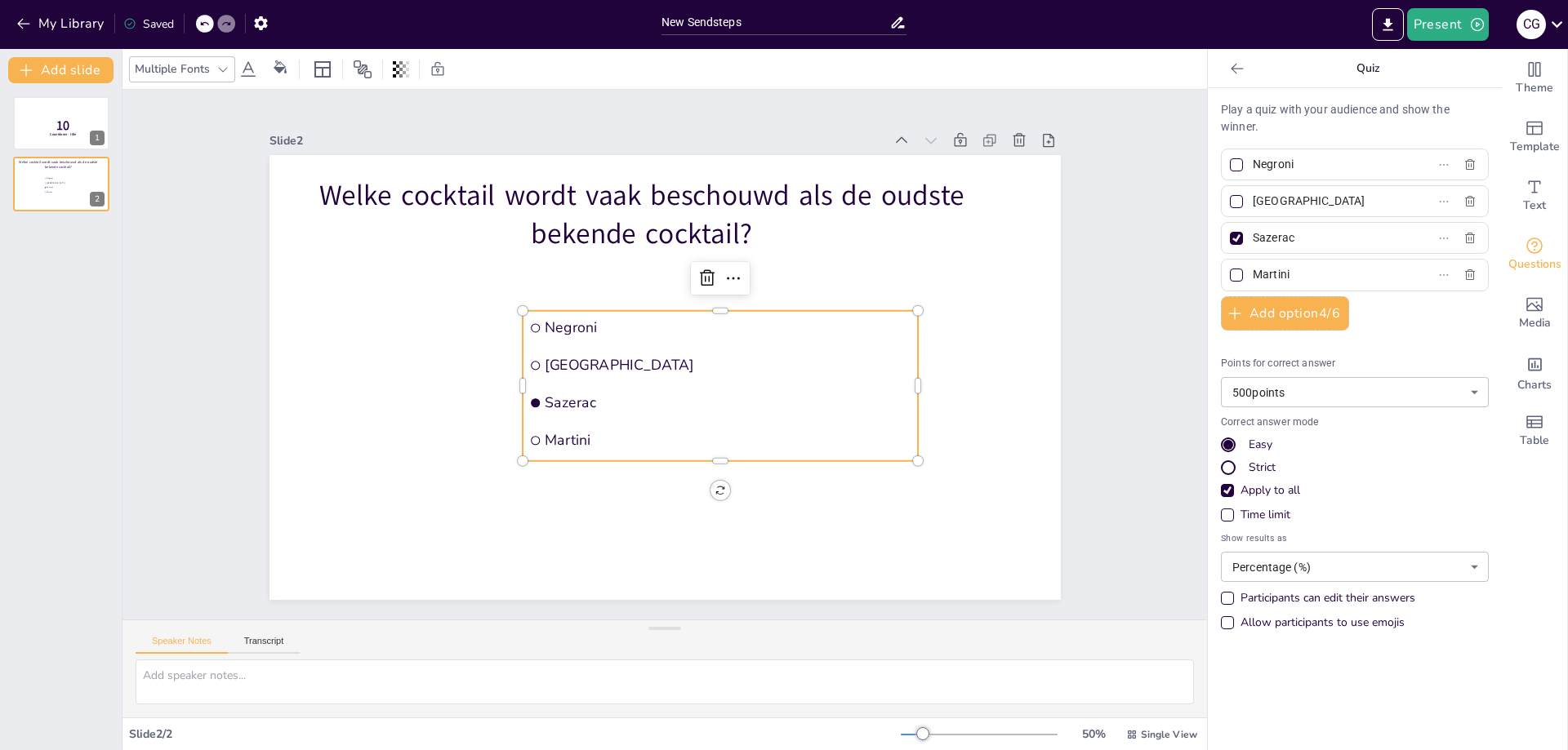
click at [707, 485] on div "Welke cocktail wordt vaak beschouwd als de oudste bekende cocktail? Negroni Man…" at bounding box center [665, 377] width 791 height 445
click at [62, 298] on div "10 Countdown - title 1 Welke cocktail wordt vaak beschouwd als de oudste bekend…" at bounding box center [61, 417] width 122 height 666
click at [17, 276] on div "10 Countdown - title 1 Welke cocktail wordt vaak beschouwd als de oudste bekend…" at bounding box center [61, 417] width 122 height 666
drag, startPoint x: 32, startPoint y: 278, endPoint x: 64, endPoint y: 231, distance: 56.9
click at [64, 231] on div "10 Countdown - title 1 Welke cocktail wordt vaak beschouwd als de oudste bekend…" at bounding box center [61, 417] width 122 height 666
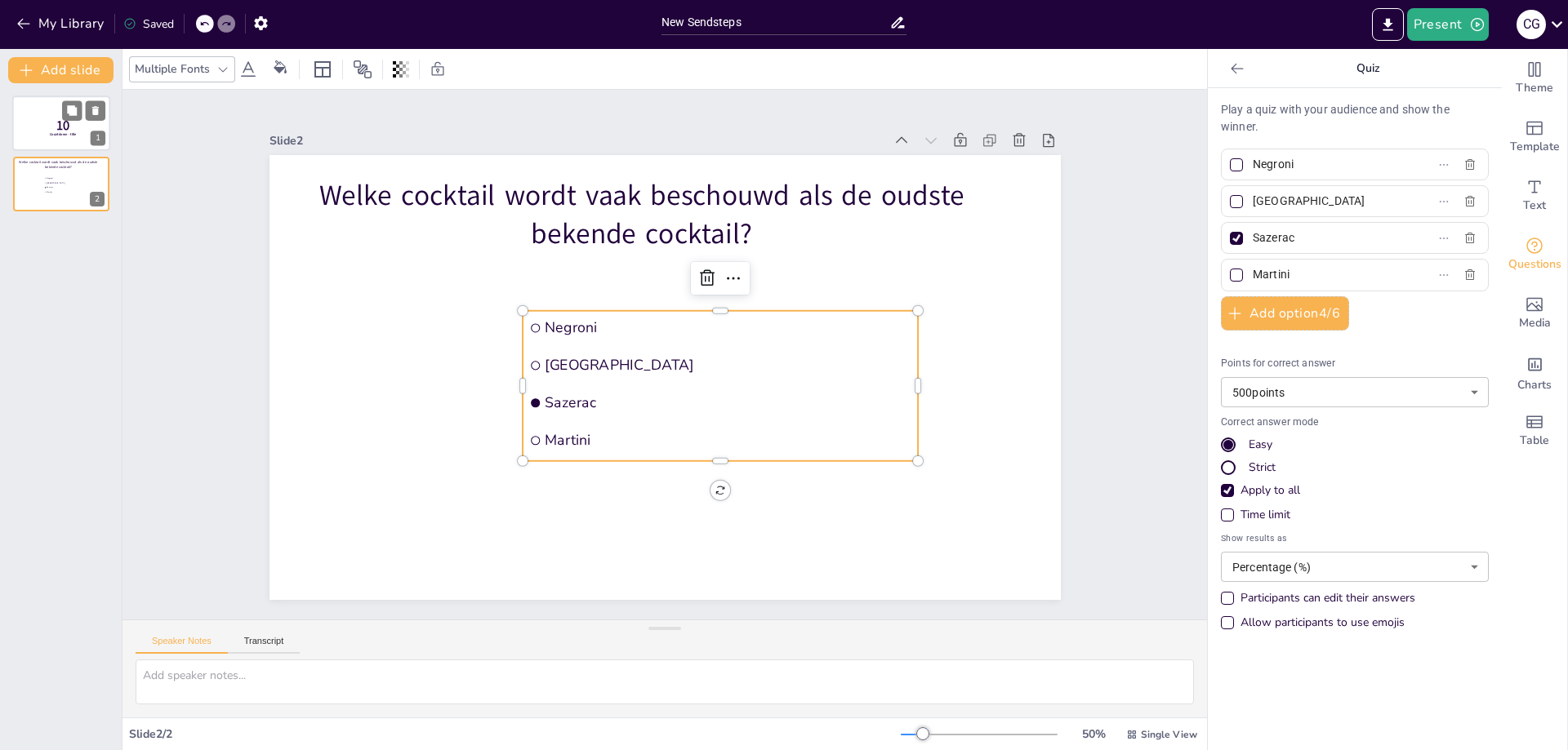
click at [48, 118] on p "10" at bounding box center [64, 125] width 44 height 18
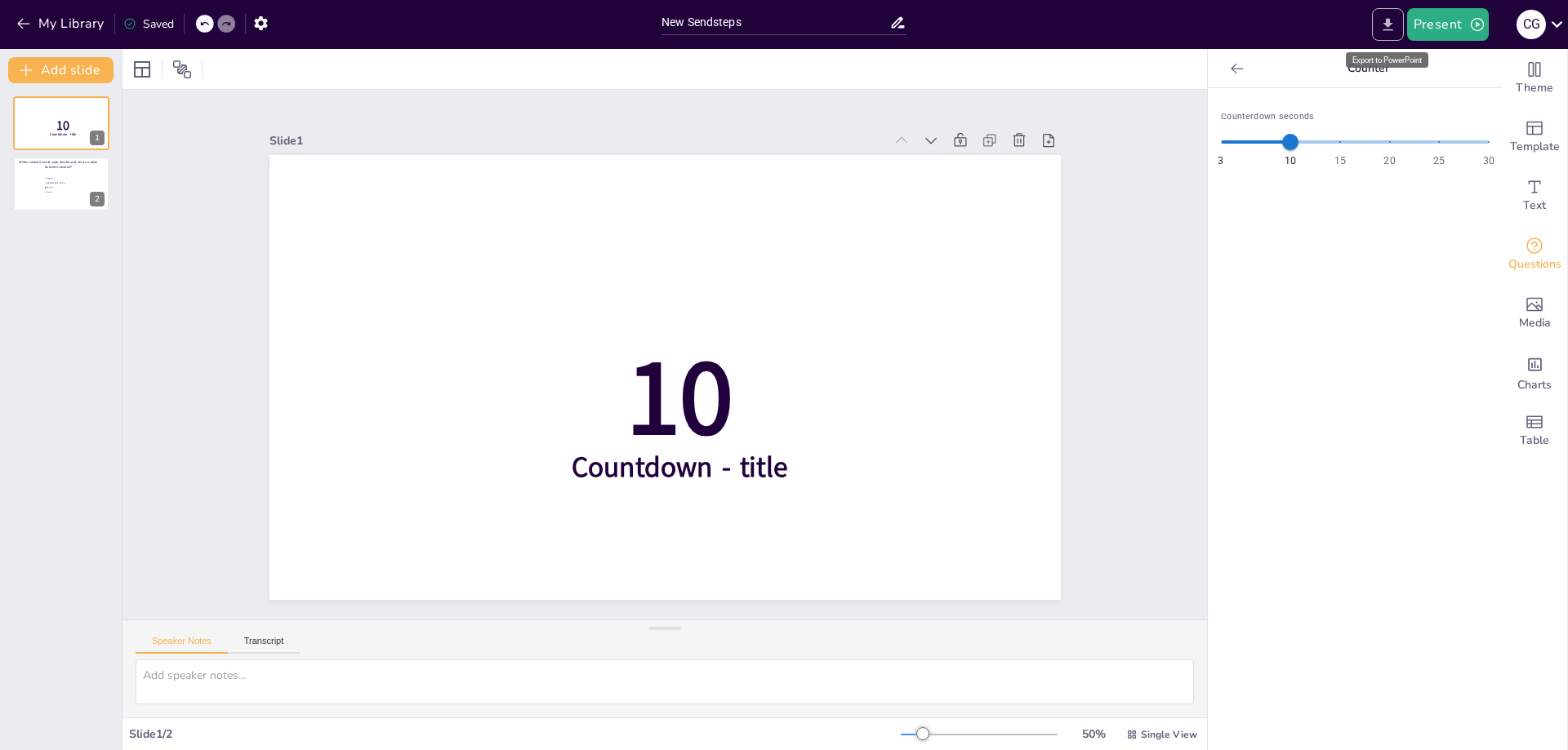
click at [1390, 26] on icon "Export to PowerPoint" at bounding box center [1387, 24] width 10 height 12
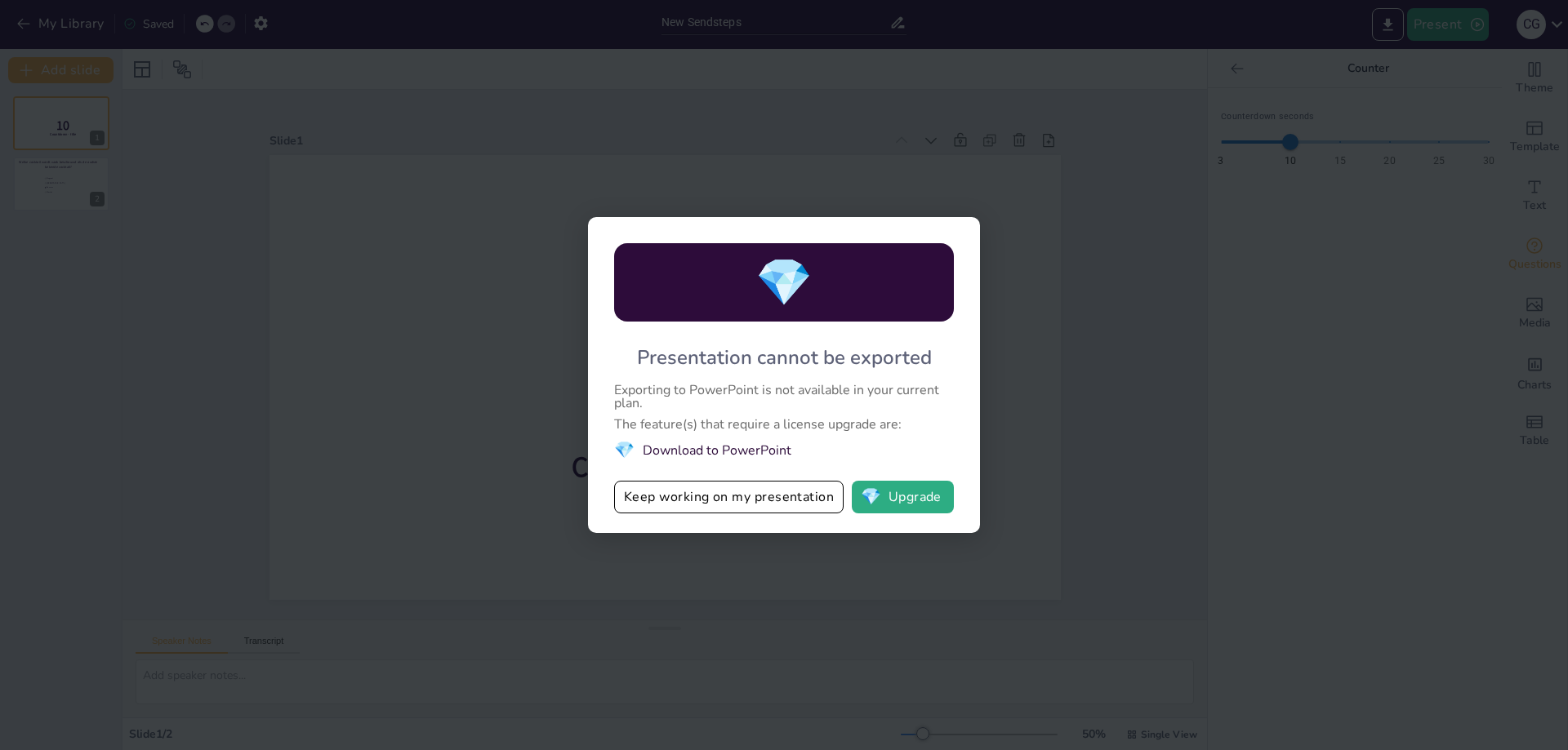
click at [1026, 297] on div "💎 Presentation cannot be exported Exporting to PowerPoint is not available in y…" at bounding box center [784, 375] width 1568 height 750
click at [1203, 245] on div "💎 Presentation cannot be exported Exporting to PowerPoint is not available in y…" at bounding box center [784, 375] width 1568 height 750
click at [1092, 231] on div "💎 Presentation cannot be exported Exporting to PowerPoint is not available in y…" at bounding box center [784, 375] width 1568 height 750
click at [720, 499] on button "Keep working on my presentation" at bounding box center [729, 497] width 230 height 33
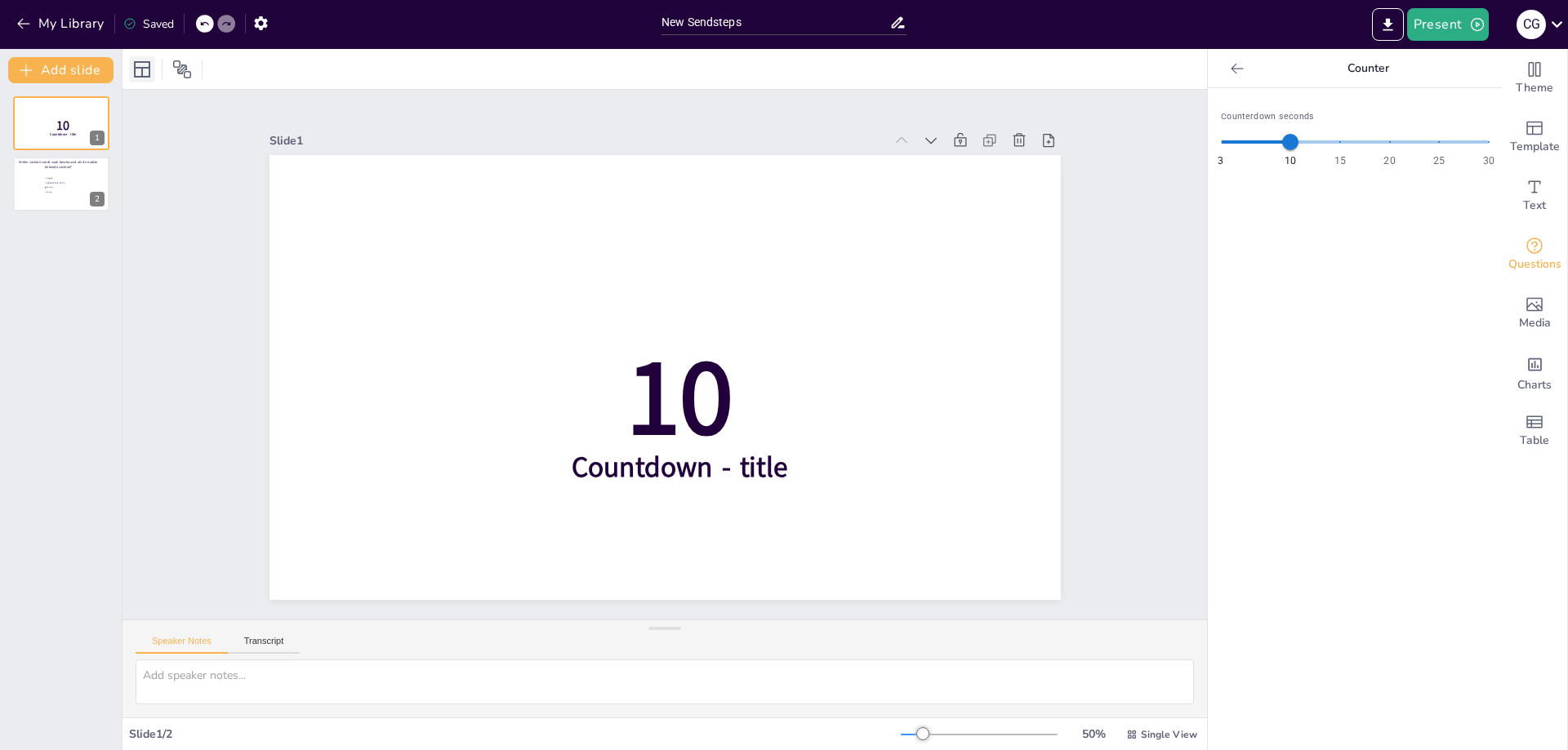
click at [140, 68] on icon at bounding box center [142, 69] width 17 height 17
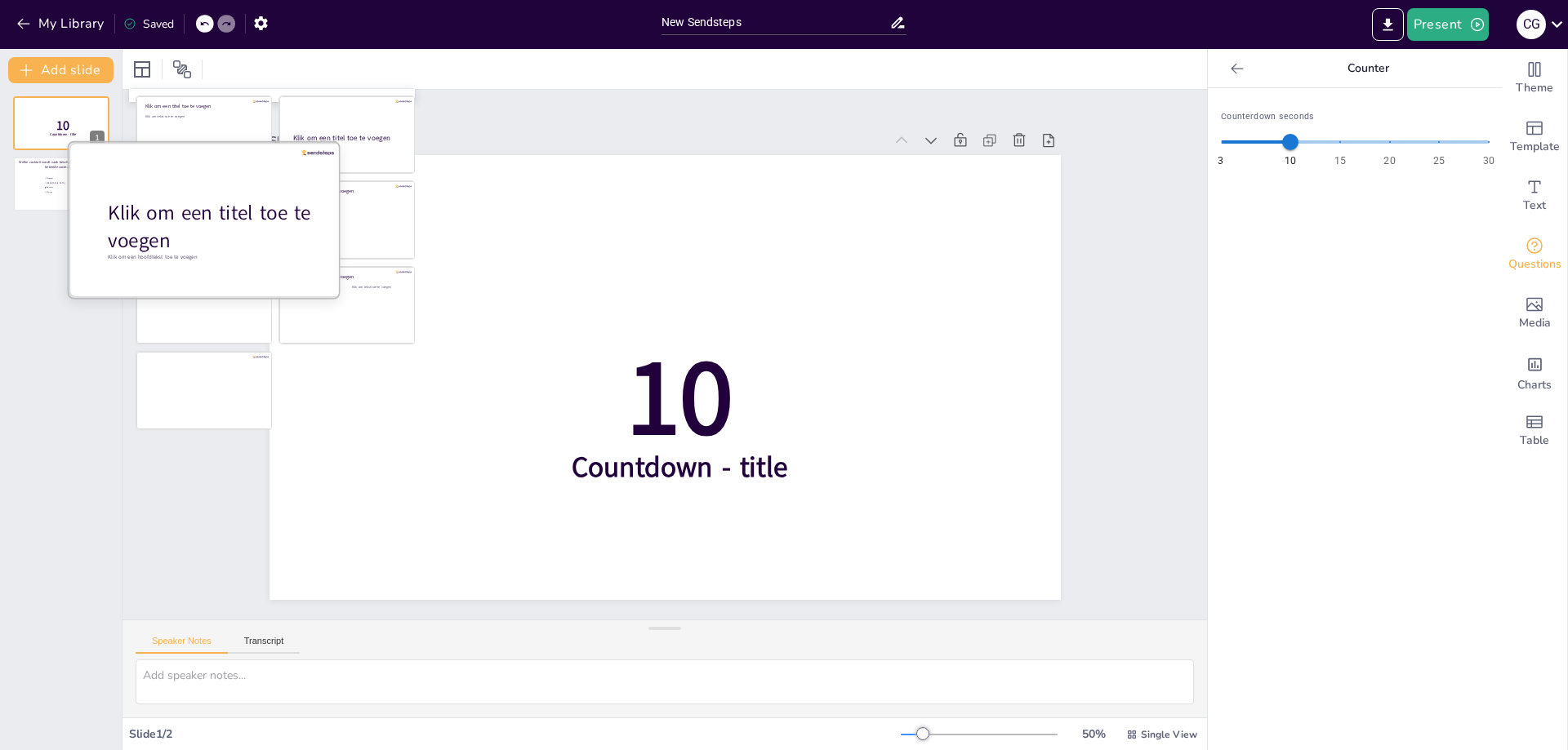
click at [187, 222] on font "Klik om een ​​titel toe te voegen" at bounding box center [210, 226] width 204 height 55
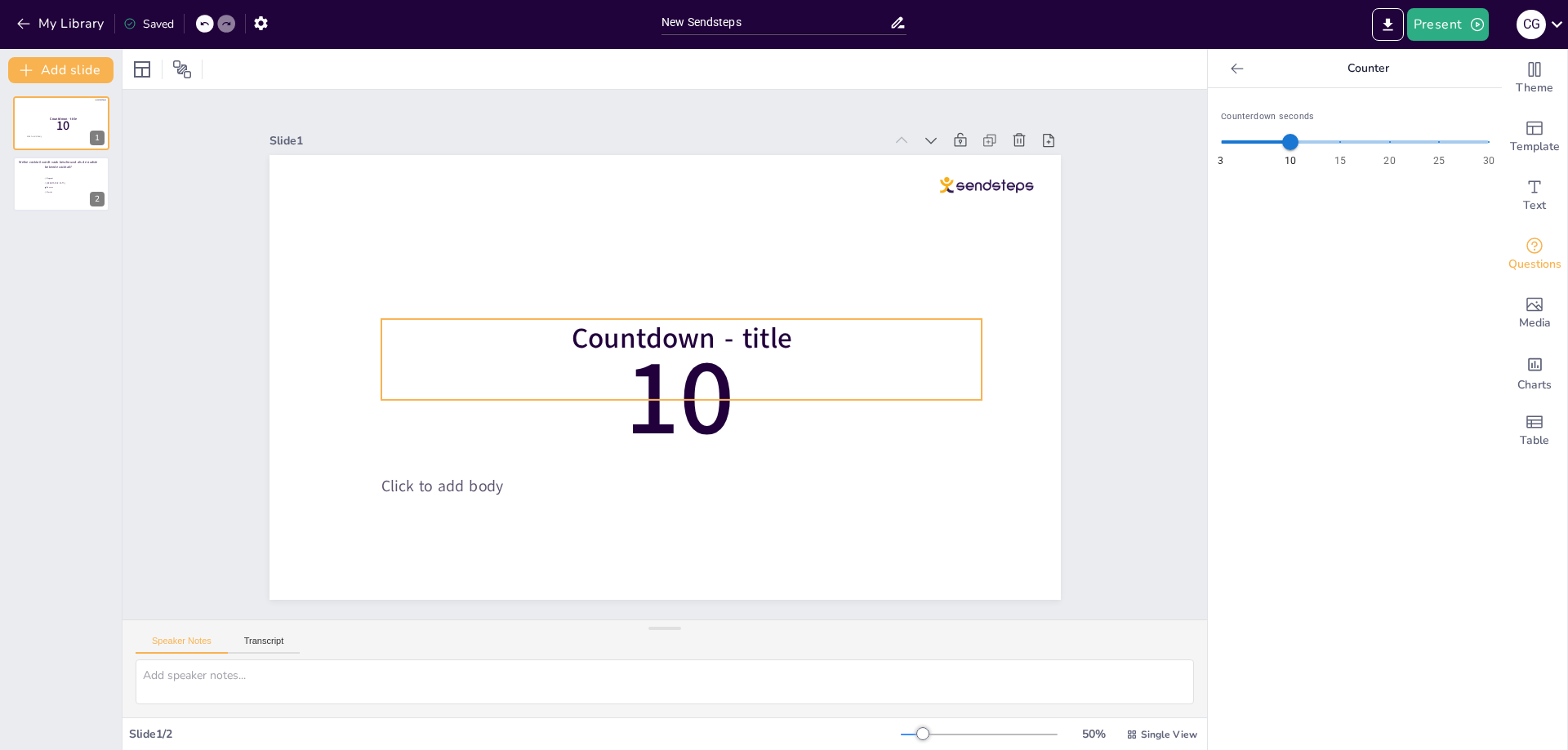
click at [801, 330] on p "Countdown - title" at bounding box center [682, 338] width 601 height 39
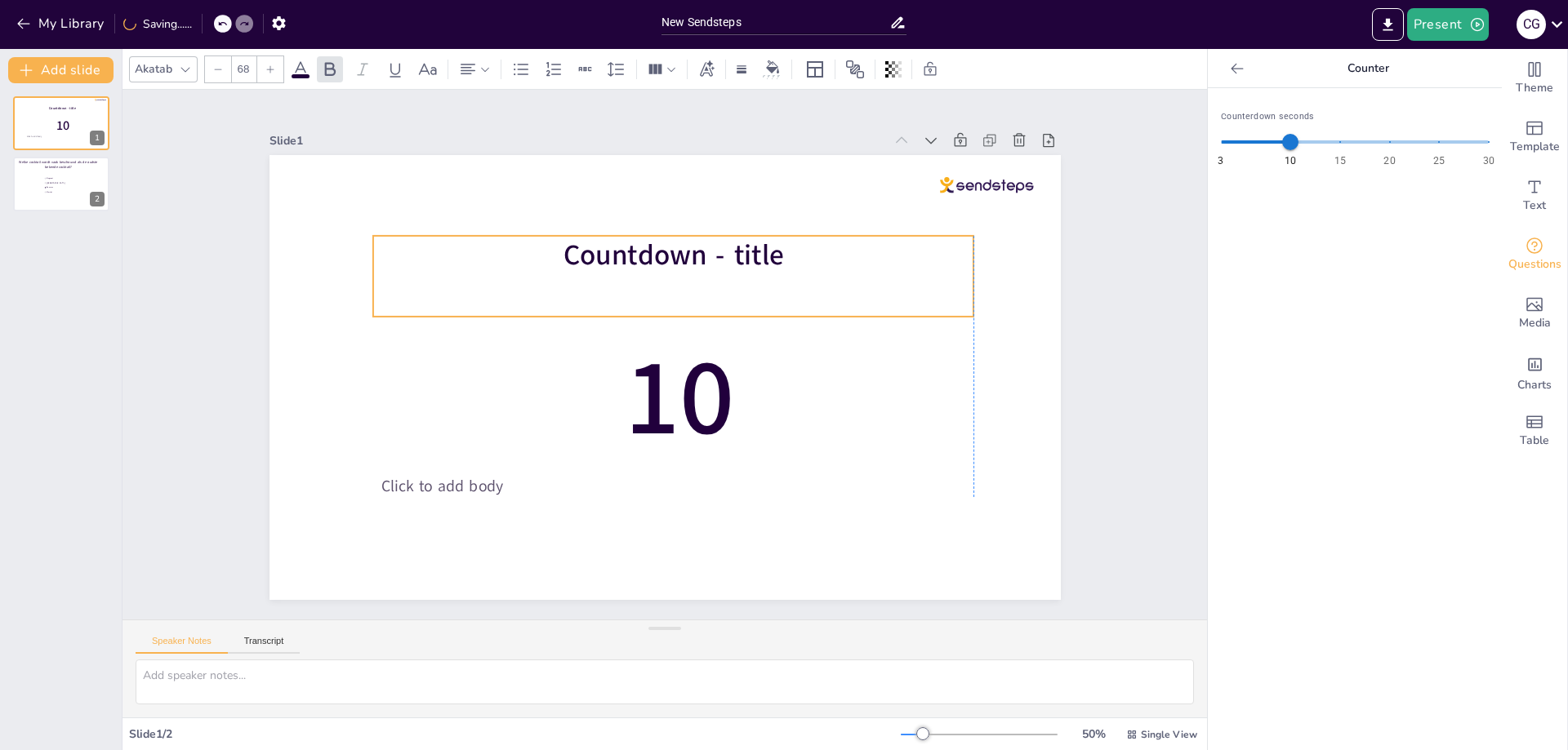
drag, startPoint x: 758, startPoint y: 331, endPoint x: 784, endPoint y: 246, distance: 88.9
click at [784, 246] on p "Countdown - title" at bounding box center [673, 255] width 601 height 39
click at [750, 245] on span "Countdown - title" at bounding box center [672, 255] width 220 height 38
click at [774, 250] on p "Countdown - title" at bounding box center [673, 255] width 601 height 39
drag, startPoint x: 770, startPoint y: 250, endPoint x: 782, endPoint y: 250, distance: 12.0
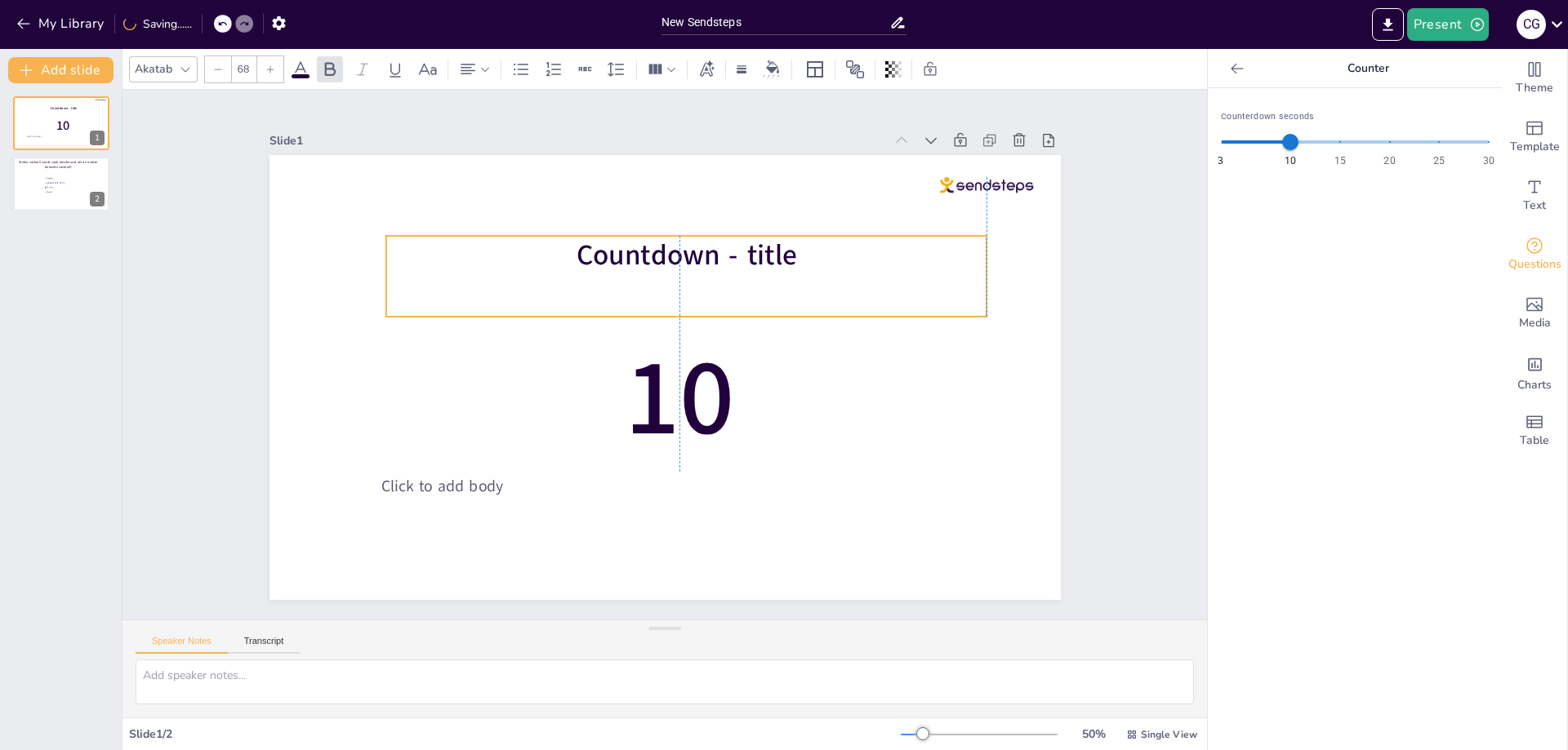
click at [782, 250] on span "Countdown - title" at bounding box center [685, 255] width 220 height 38
click at [679, 198] on icon at bounding box center [687, 203] width 17 height 15
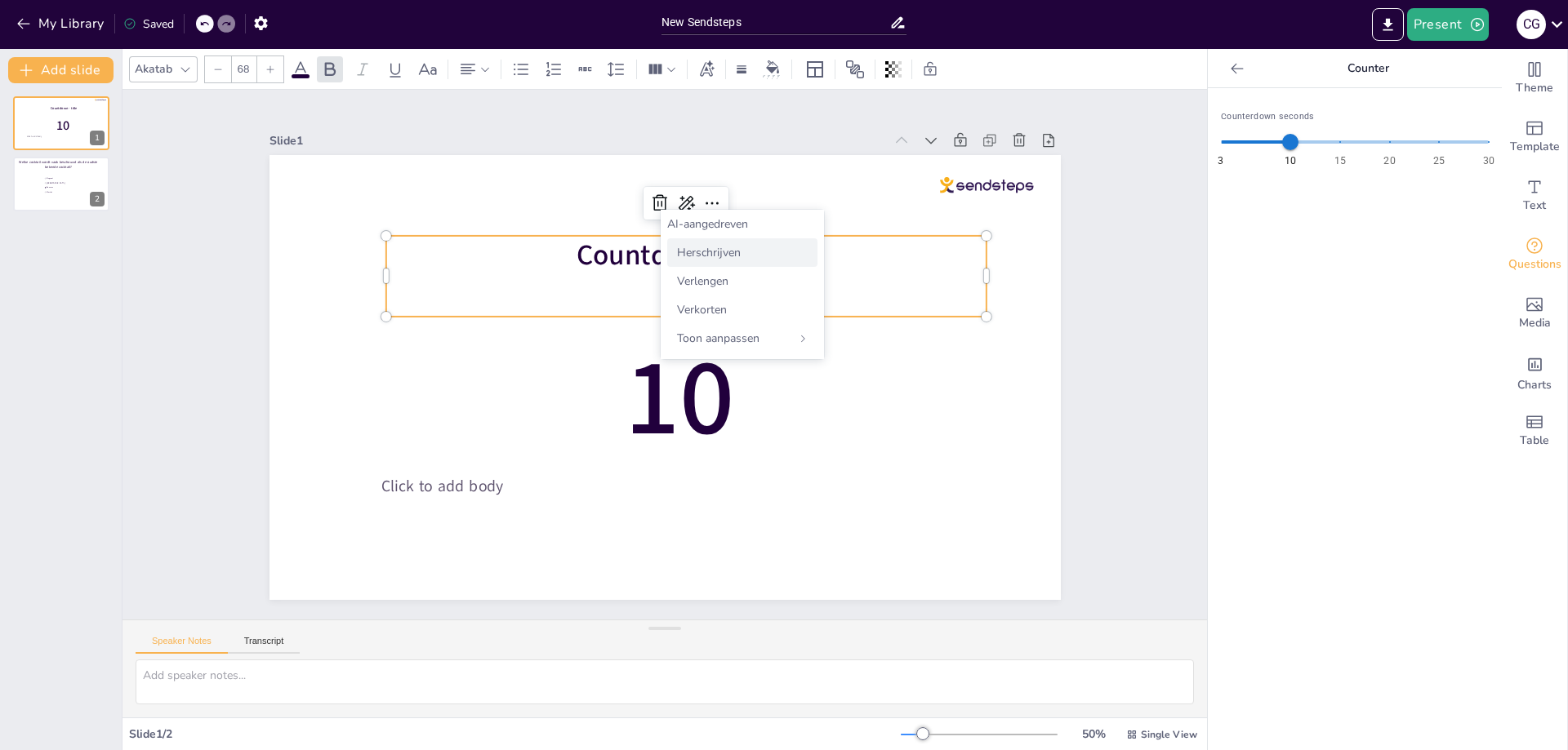
click at [705, 251] on font "Herschrijven" at bounding box center [709, 252] width 64 height 16
click at [811, 251] on p "Countdown - heading" at bounding box center [686, 255] width 601 height 39
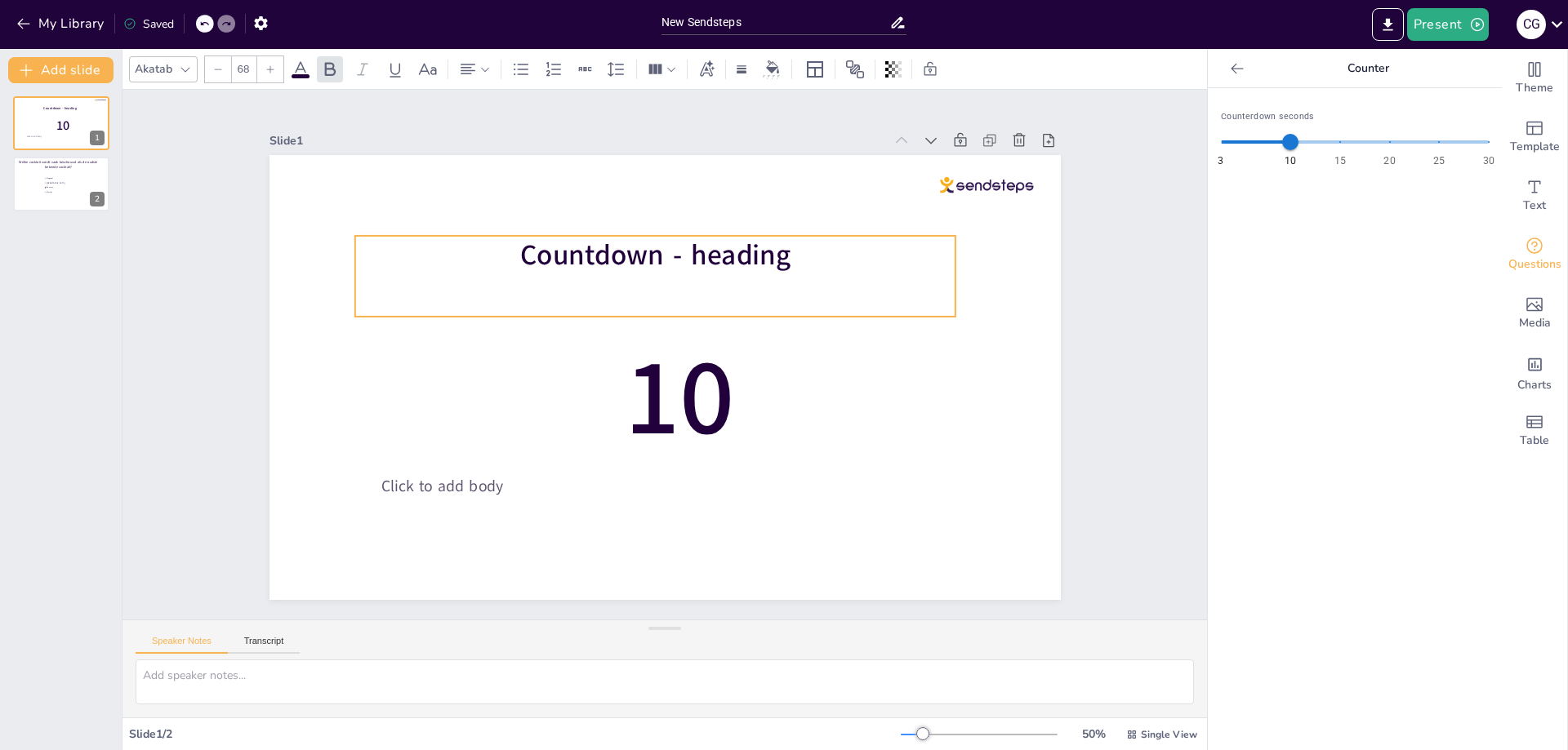
drag, startPoint x: 811, startPoint y: 251, endPoint x: 767, endPoint y: 250, distance: 44.0
click at [767, 250] on p "Countdown - heading" at bounding box center [655, 255] width 601 height 39
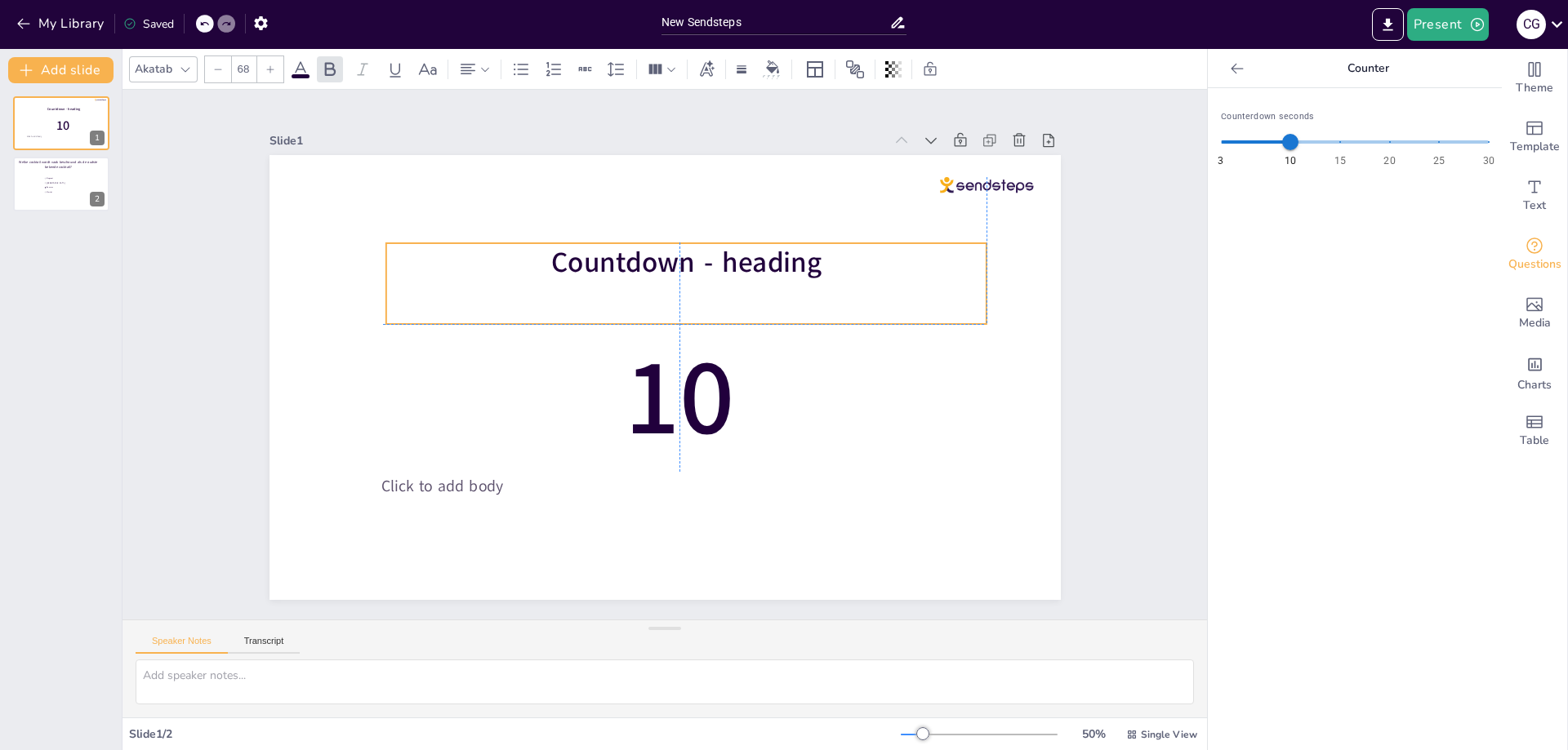
drag, startPoint x: 801, startPoint y: 252, endPoint x: 845, endPoint y: 259, distance: 44.6
click at [845, 259] on p "Countdown - heading" at bounding box center [686, 263] width 601 height 39
click at [676, 346] on div "10 Countdown - heading Click to add body 0 °" at bounding box center [665, 377] width 791 height 445
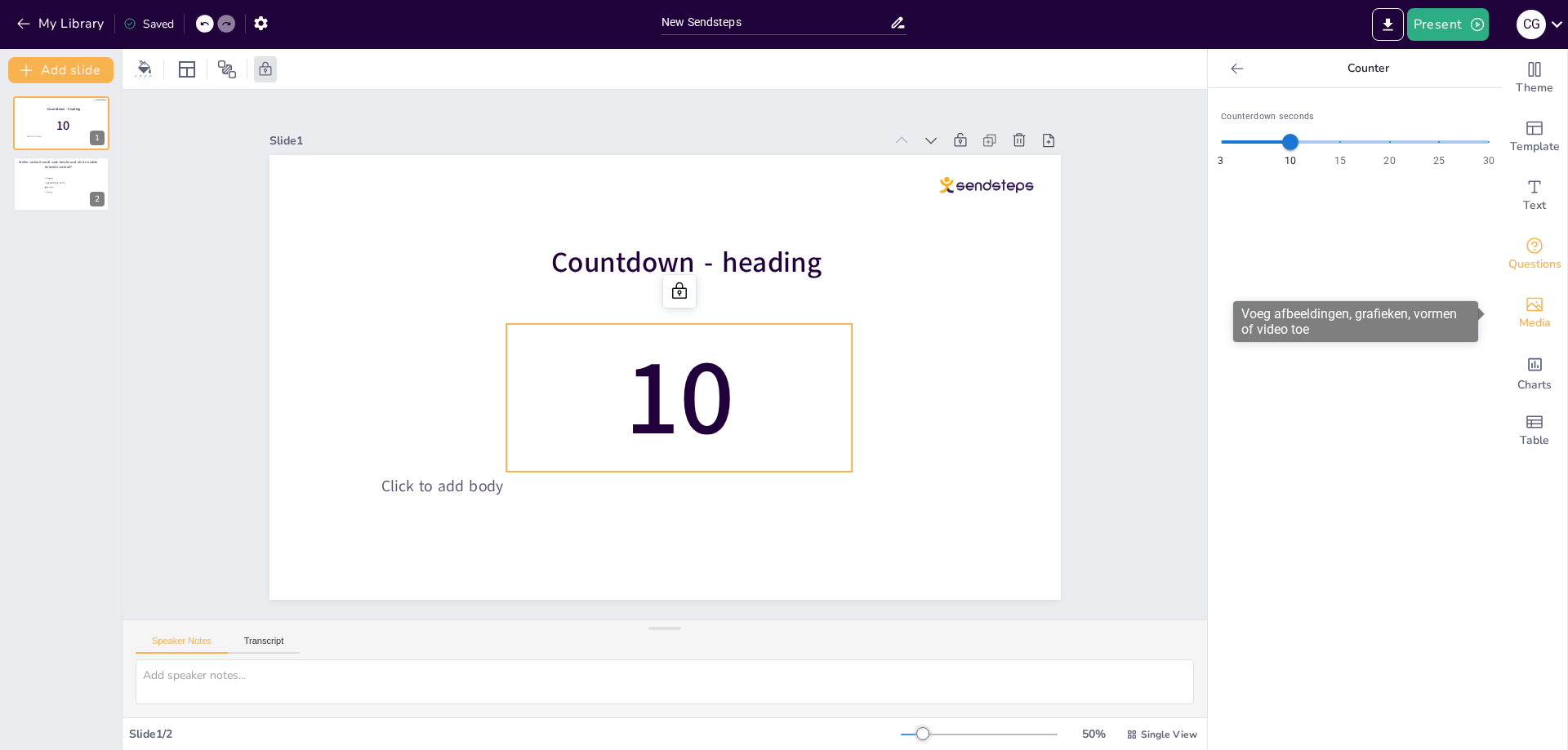
click at [1524, 311] on icon "Add images, graphics, shapes or video" at bounding box center [1534, 305] width 20 height 20
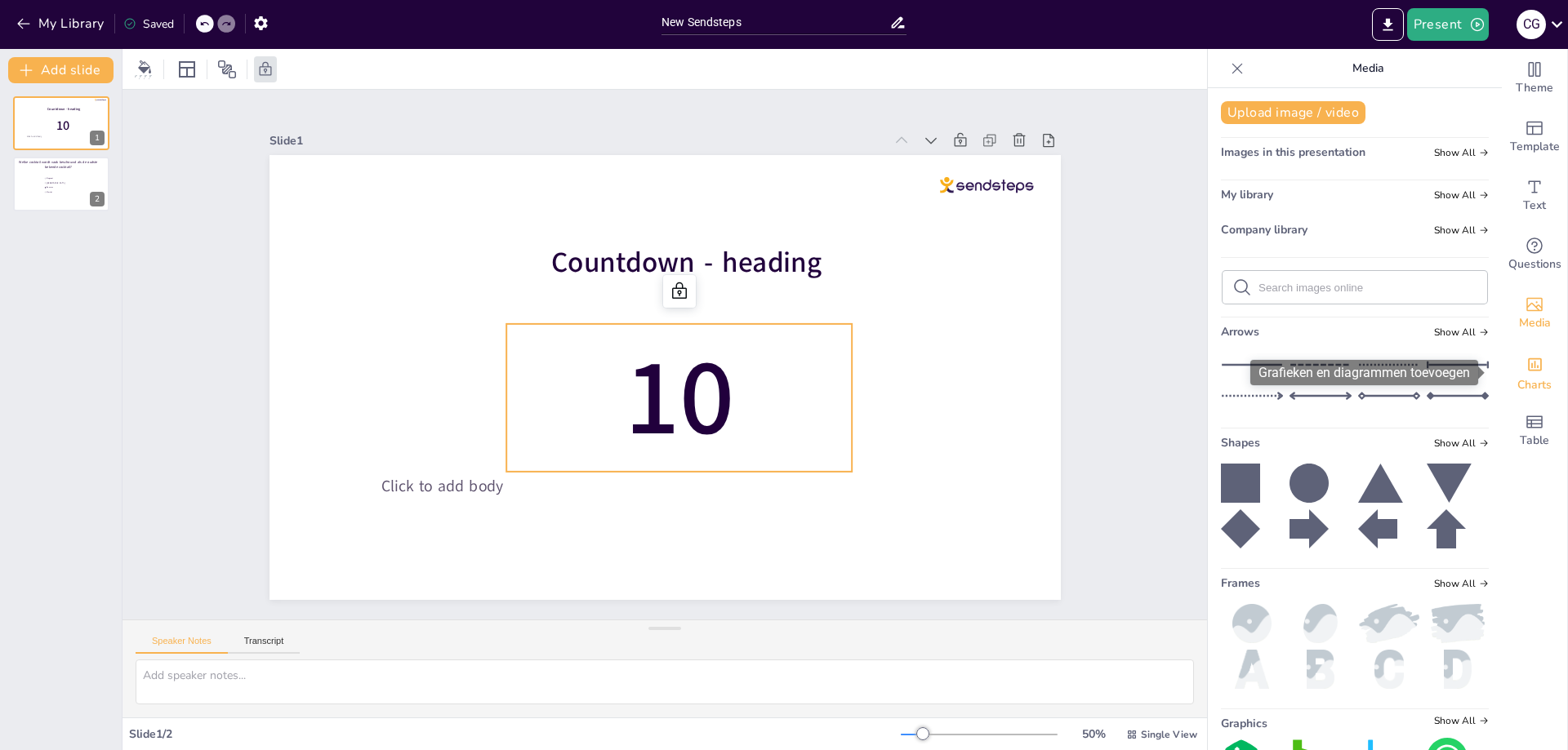
click at [1526, 369] on icon "Add charts and graphs" at bounding box center [1535, 365] width 17 height 17
